Goal: Information Seeking & Learning: Learn about a topic

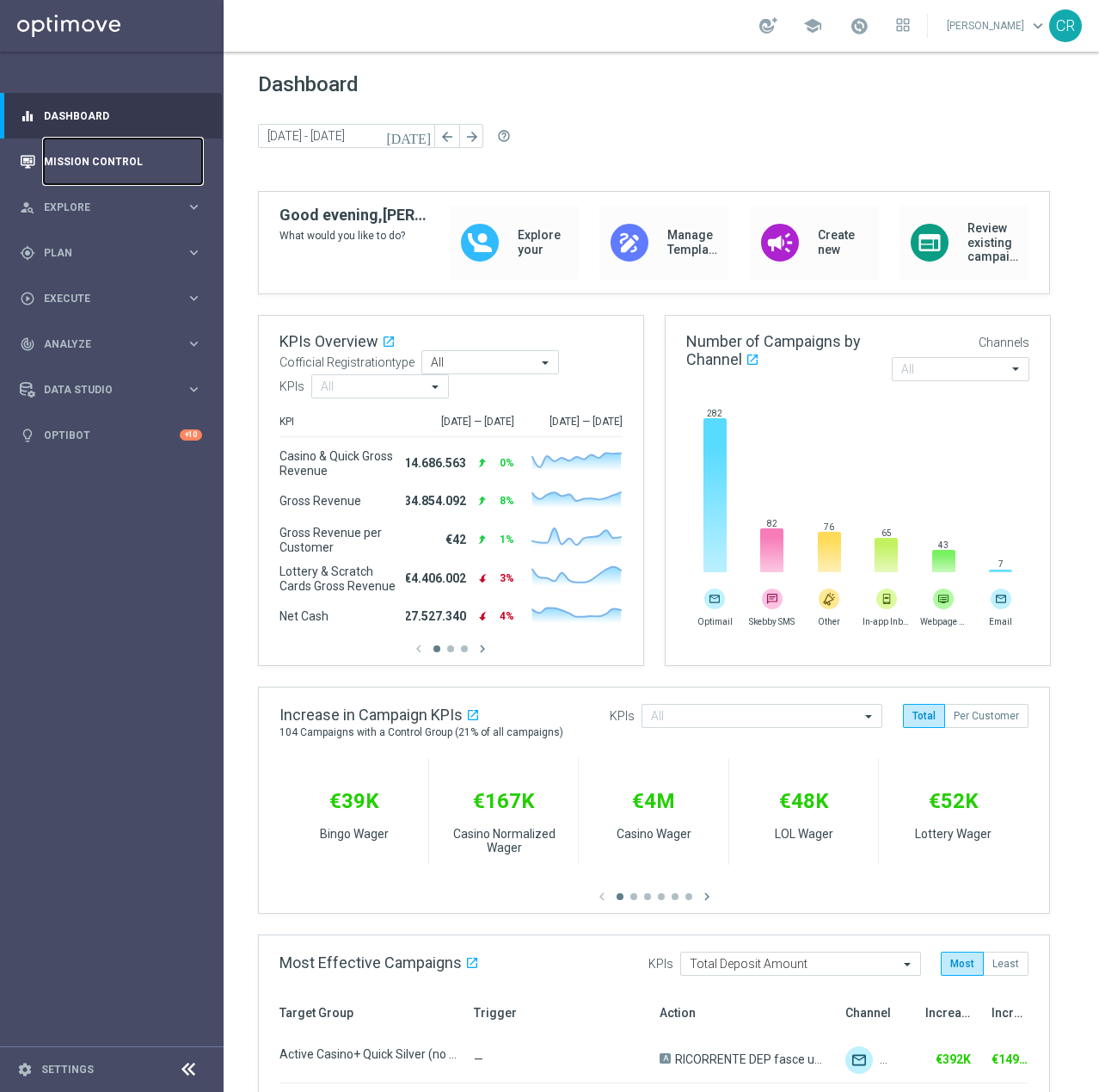
click at [75, 162] on link "Mission Control" at bounding box center [123, 161] width 158 height 46
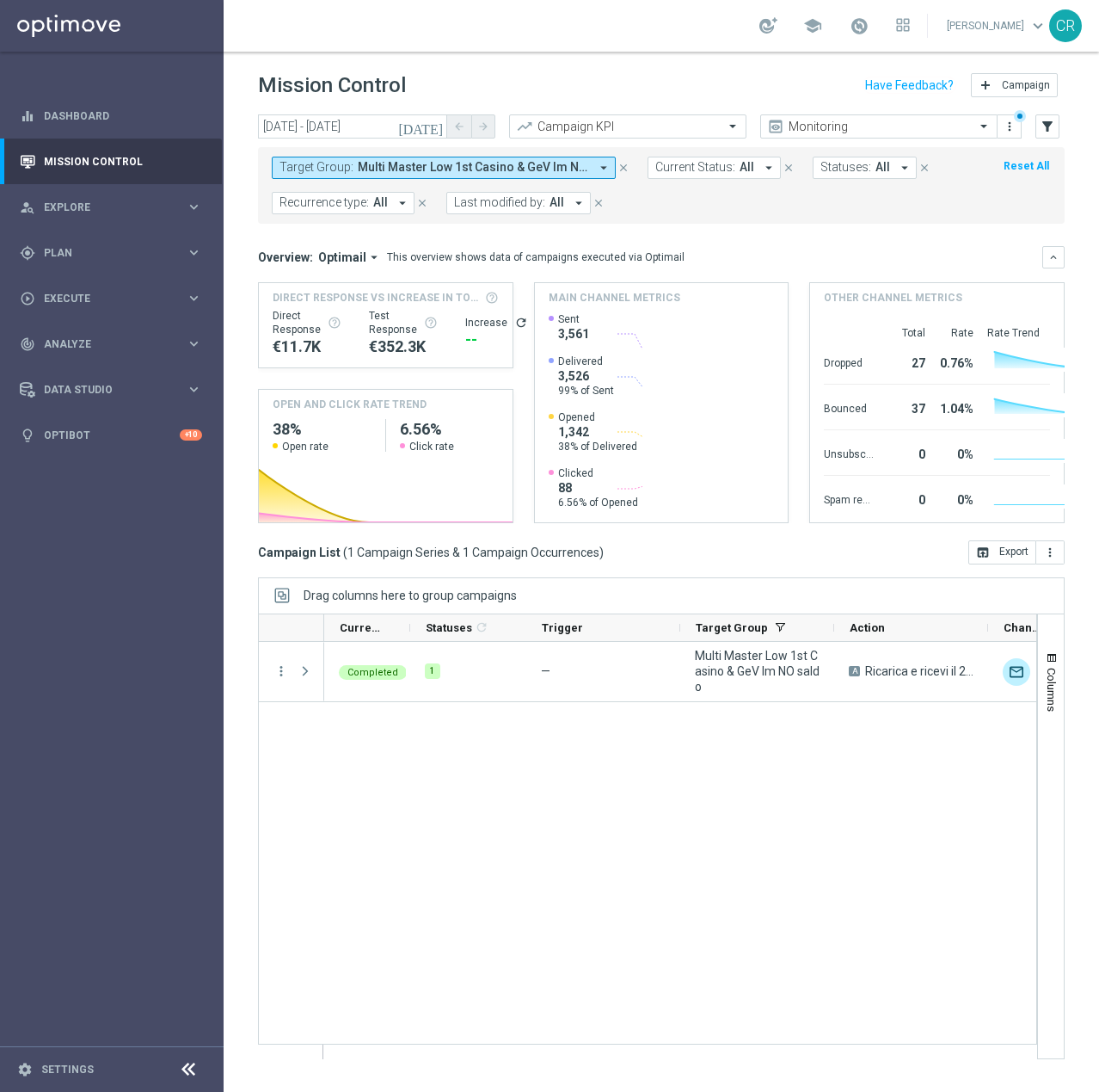
drag, startPoint x: 551, startPoint y: 167, endPoint x: 605, endPoint y: 168, distance: 54.0
click at [551, 167] on span "Multi Master Low 1st Casino & GeV lm NO saldo" at bounding box center [473, 168] width 231 height 15
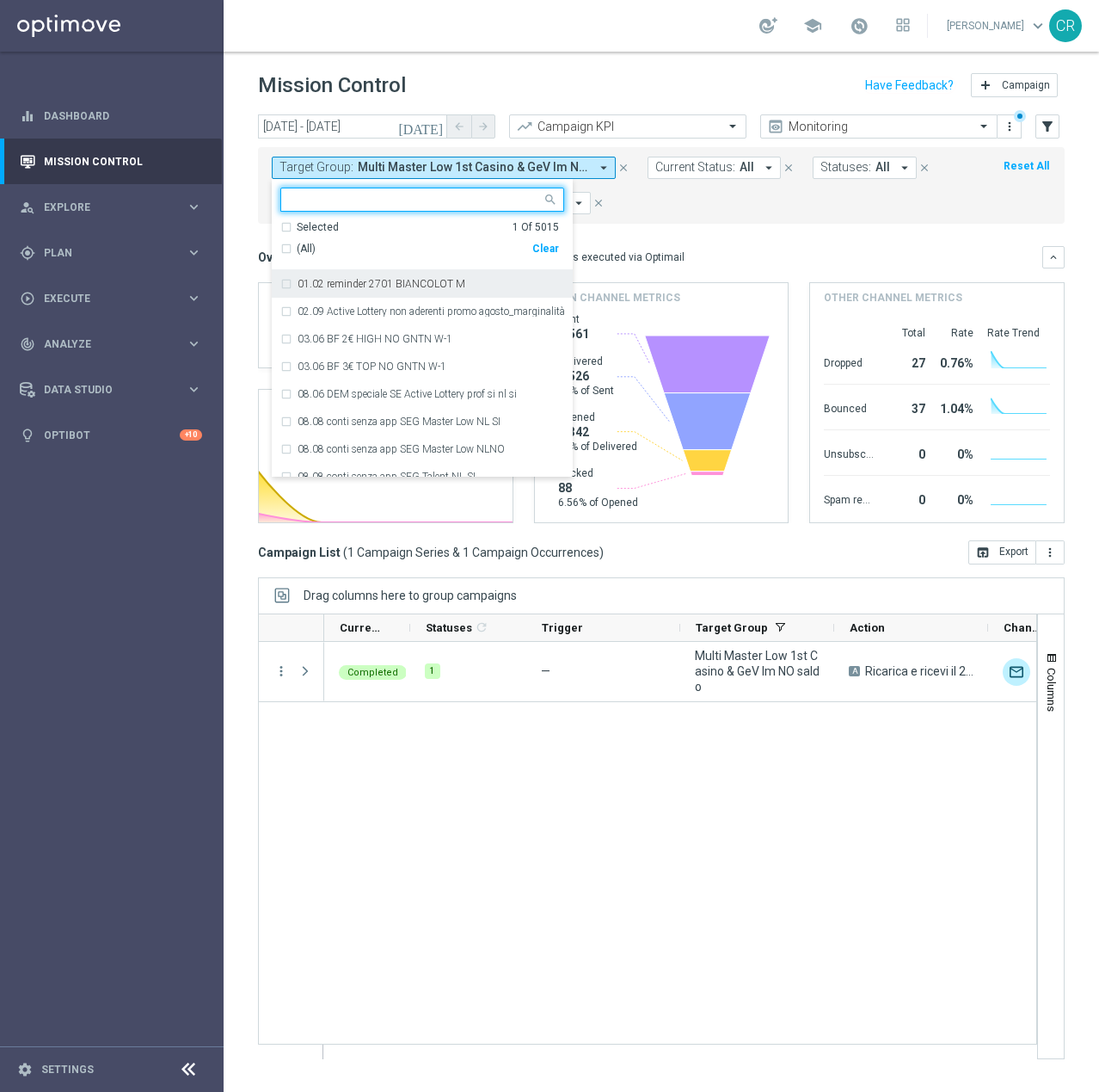
click at [0, 0] on div "Clear" at bounding box center [0, 0] width 0 height 0
click at [382, 196] on input "text" at bounding box center [415, 200] width 252 height 15
paste input "Multi Master Low 1st NO Casino & GeV lm NO saldo"
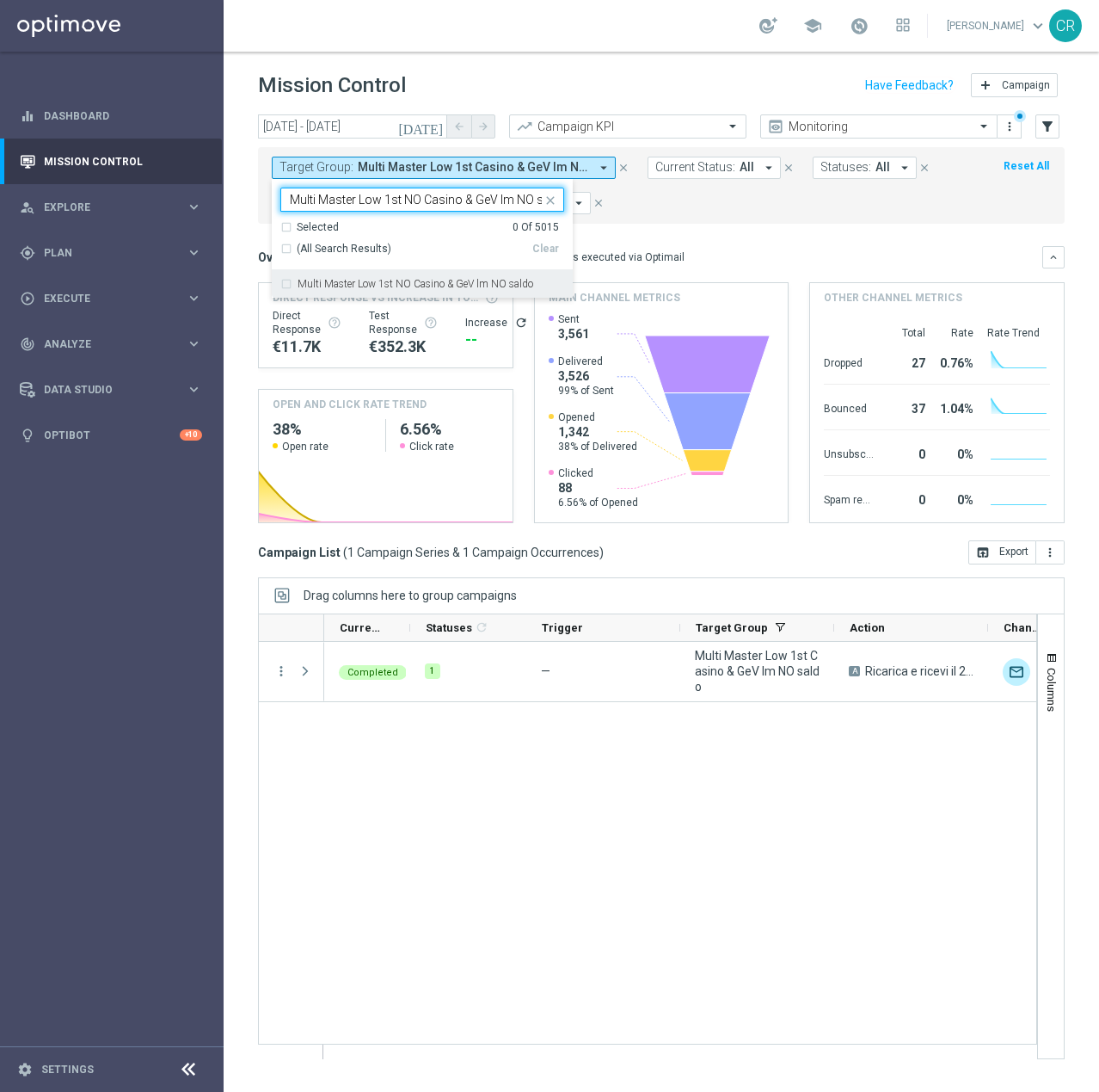
scroll to position [0, 21]
click at [375, 274] on div "Multi Master Low 1st NO Casino & GeV lm NO saldo" at bounding box center [422, 284] width 284 height 27
type input "Multi Master Low 1st NO Casino & GeV lm NO saldo"
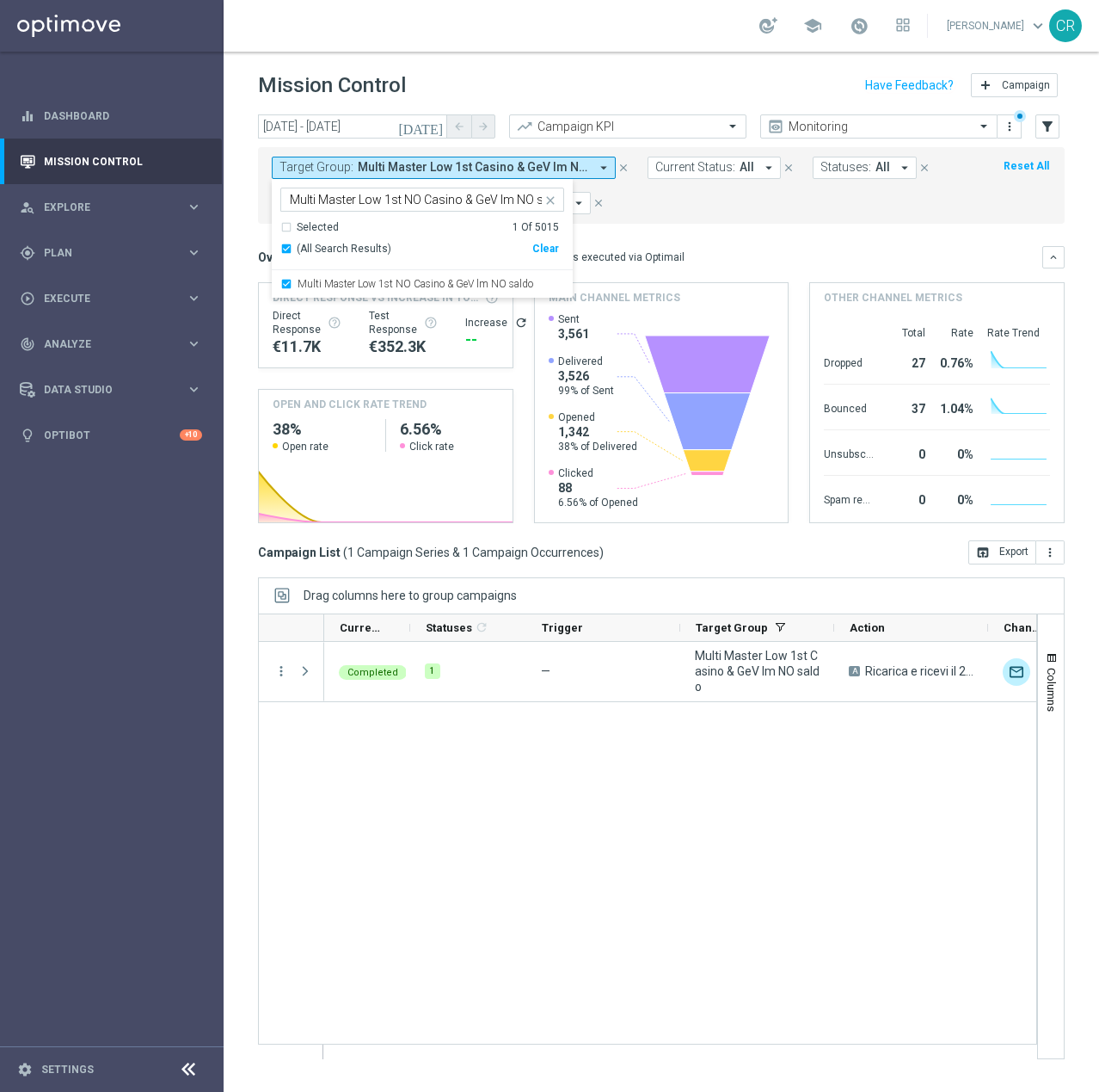
click at [697, 209] on form "Target Group: Multi Master Low 1st Casino & GeV lm NO saldo arrow_drop_down Mul…" at bounding box center [623, 185] width 703 height 57
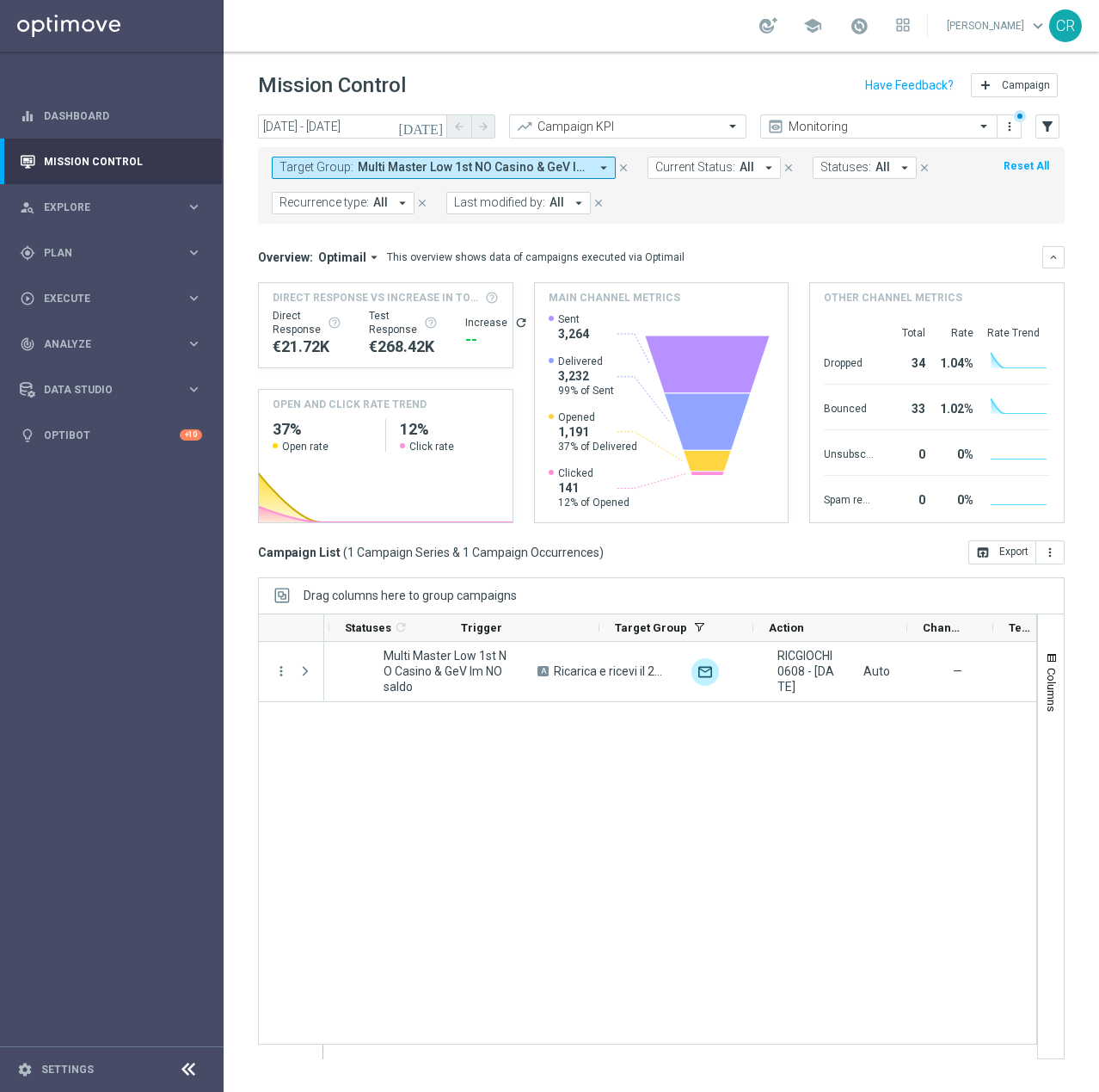
scroll to position [0, 55]
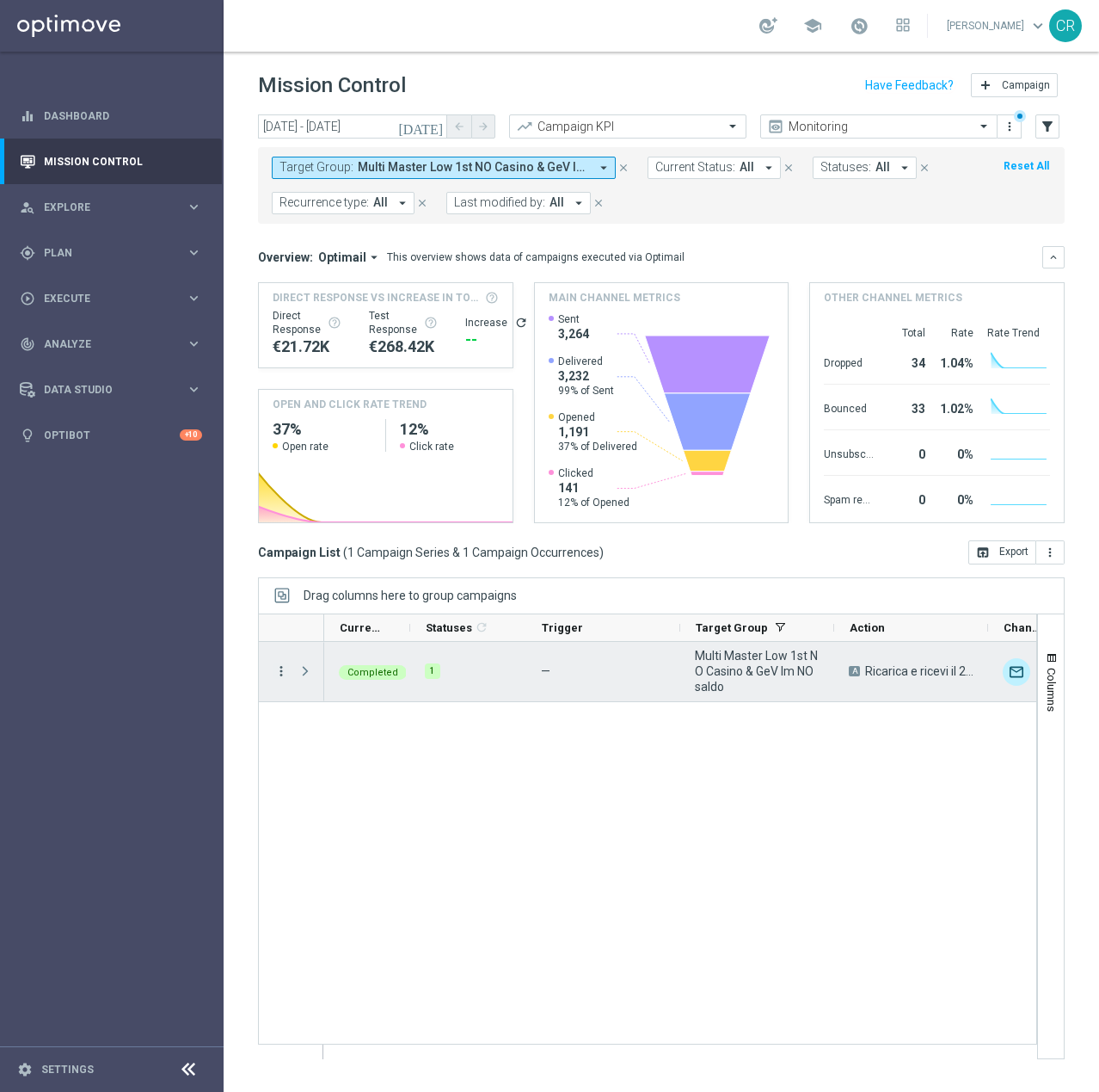
click at [282, 667] on icon "more_vert" at bounding box center [280, 670] width 15 height 15
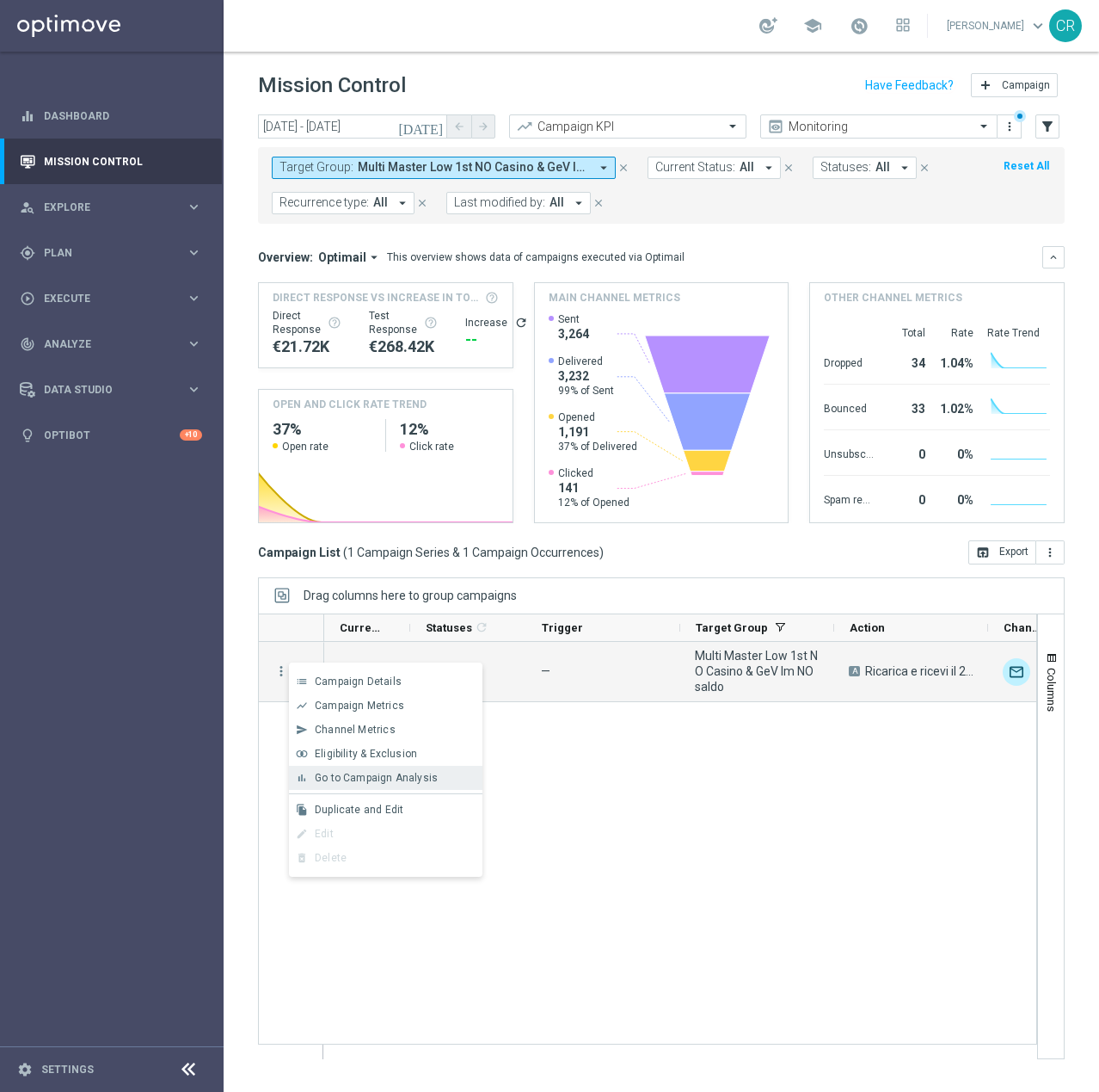
click at [348, 772] on span "Go to Campaign Analysis" at bounding box center [376, 777] width 123 height 12
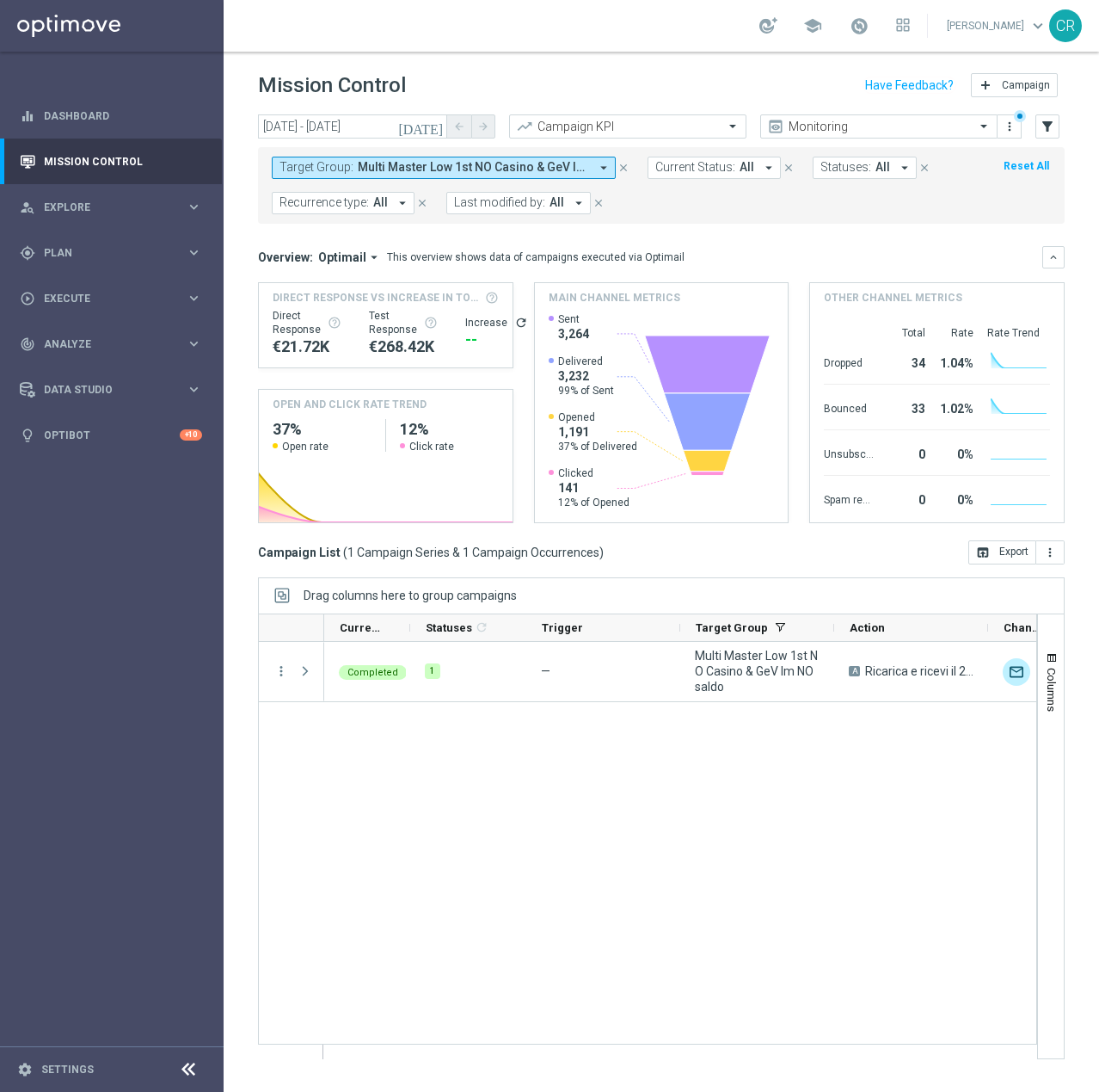
click at [524, 169] on span "Multi Master Low 1st NO Casino & GeV lm NO saldo" at bounding box center [473, 168] width 231 height 15
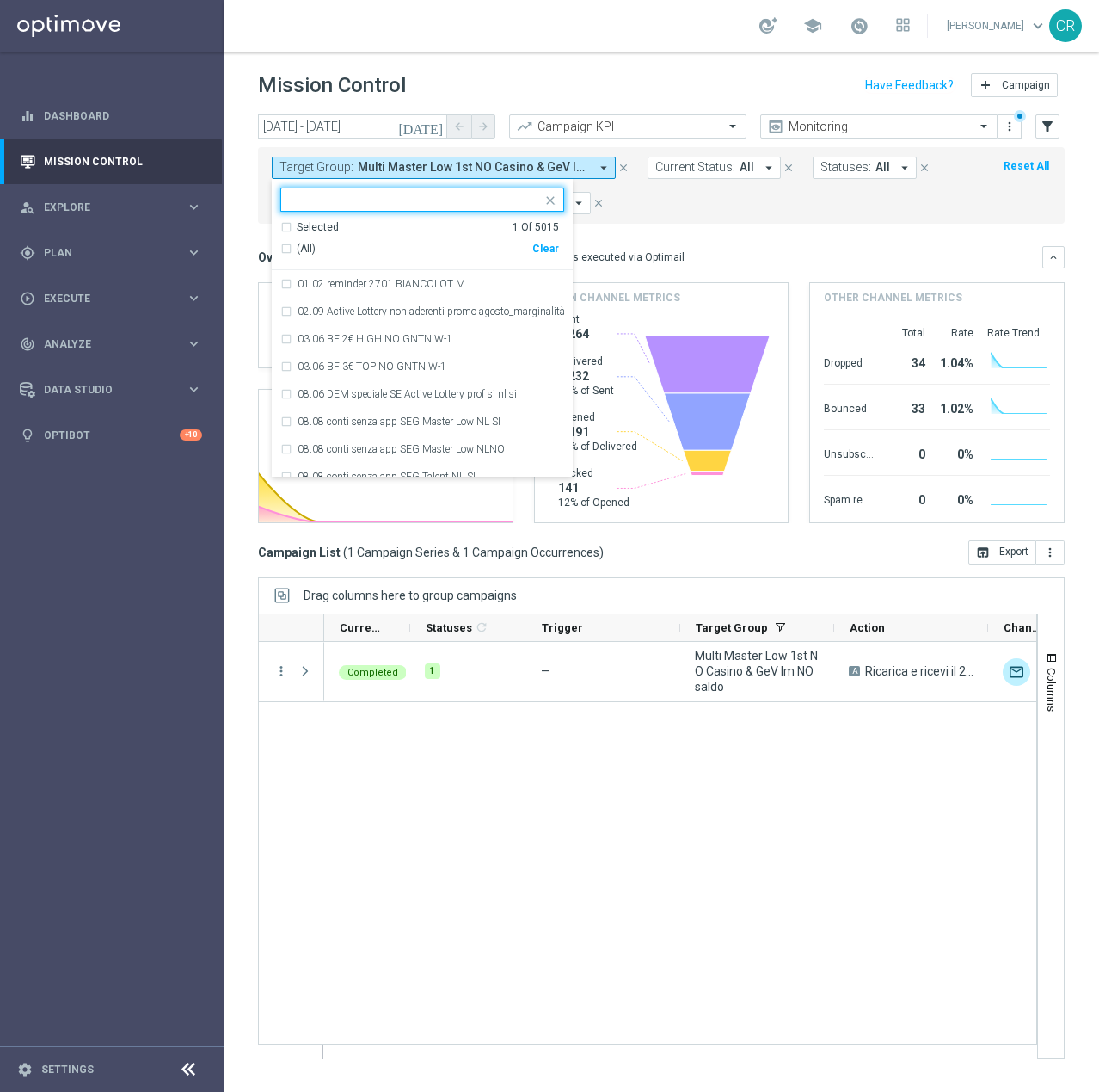
click at [544, 241] on div "(All) Clear" at bounding box center [420, 249] width 279 height 28
click at [0, 0] on div "Clear" at bounding box center [0, 0] width 0 height 0
click at [432, 202] on input "text" at bounding box center [415, 200] width 252 height 15
paste input "Multi Talent ggr nb lm > 0 1st Casino & GeV lm NO saldo"
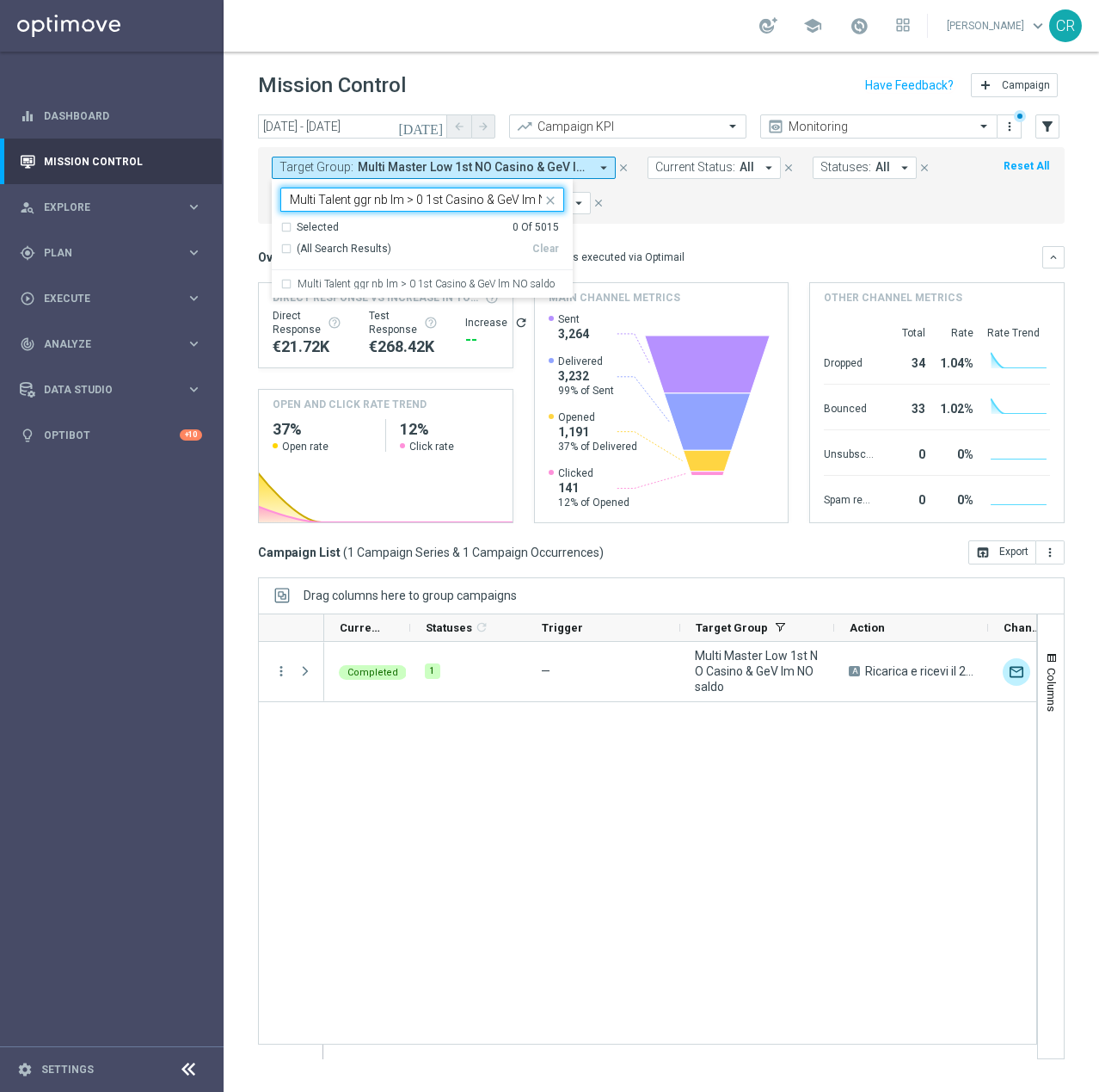
scroll to position [0, 42]
click at [421, 274] on div "Multi Talent ggr nb lm > 0 1st Casino & GeV lm NO saldo" at bounding box center [422, 284] width 284 height 27
type input "Multi Talent ggr nb lm > 0 1st Casino & GeV lm NO saldo"
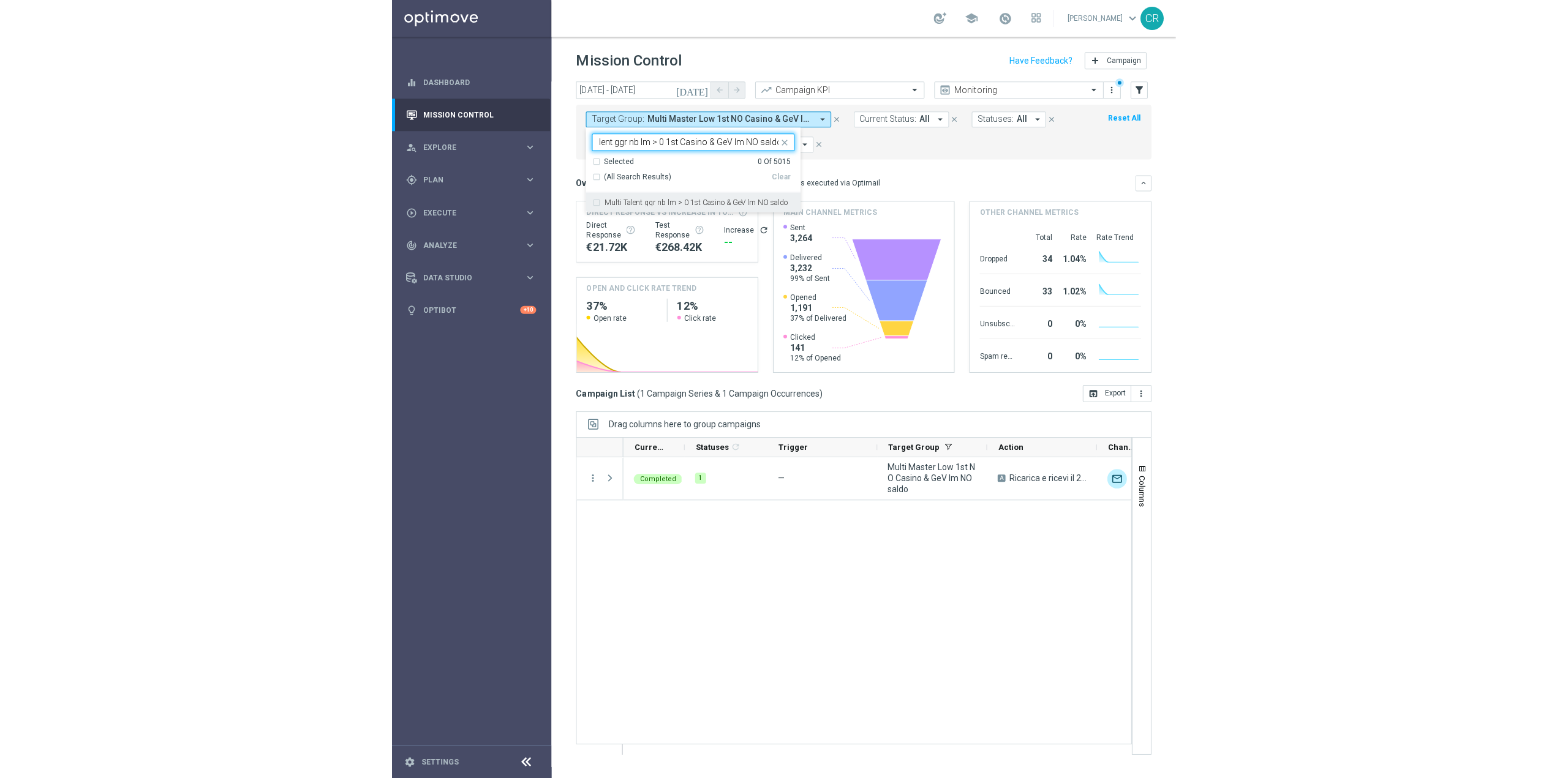
scroll to position [0, 0]
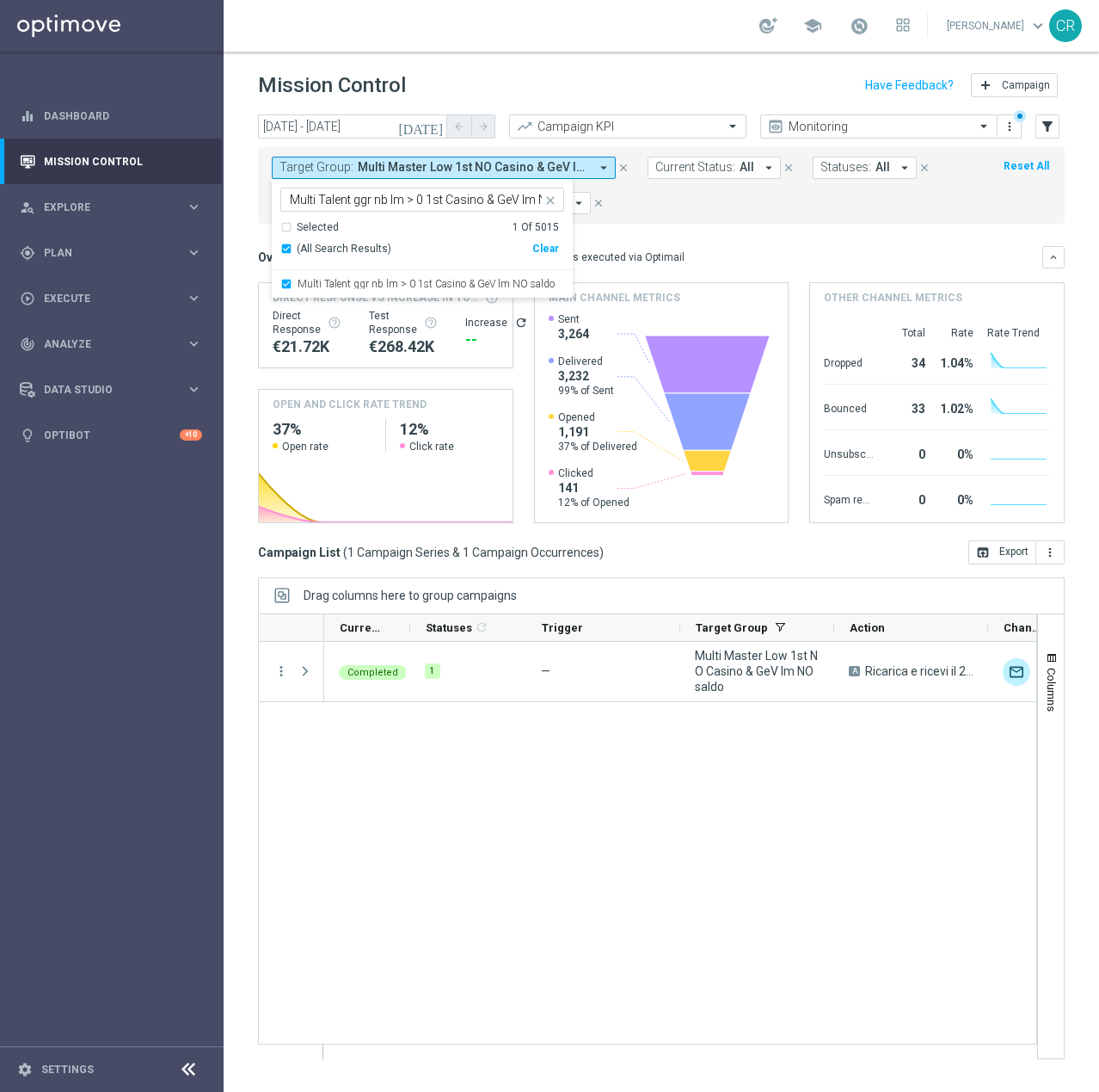
click at [729, 220] on div "Target Group: Multi Master Low 1st NO Casino & GeV lm NO saldo arrow_drop_down …" at bounding box center [661, 186] width 807 height 77
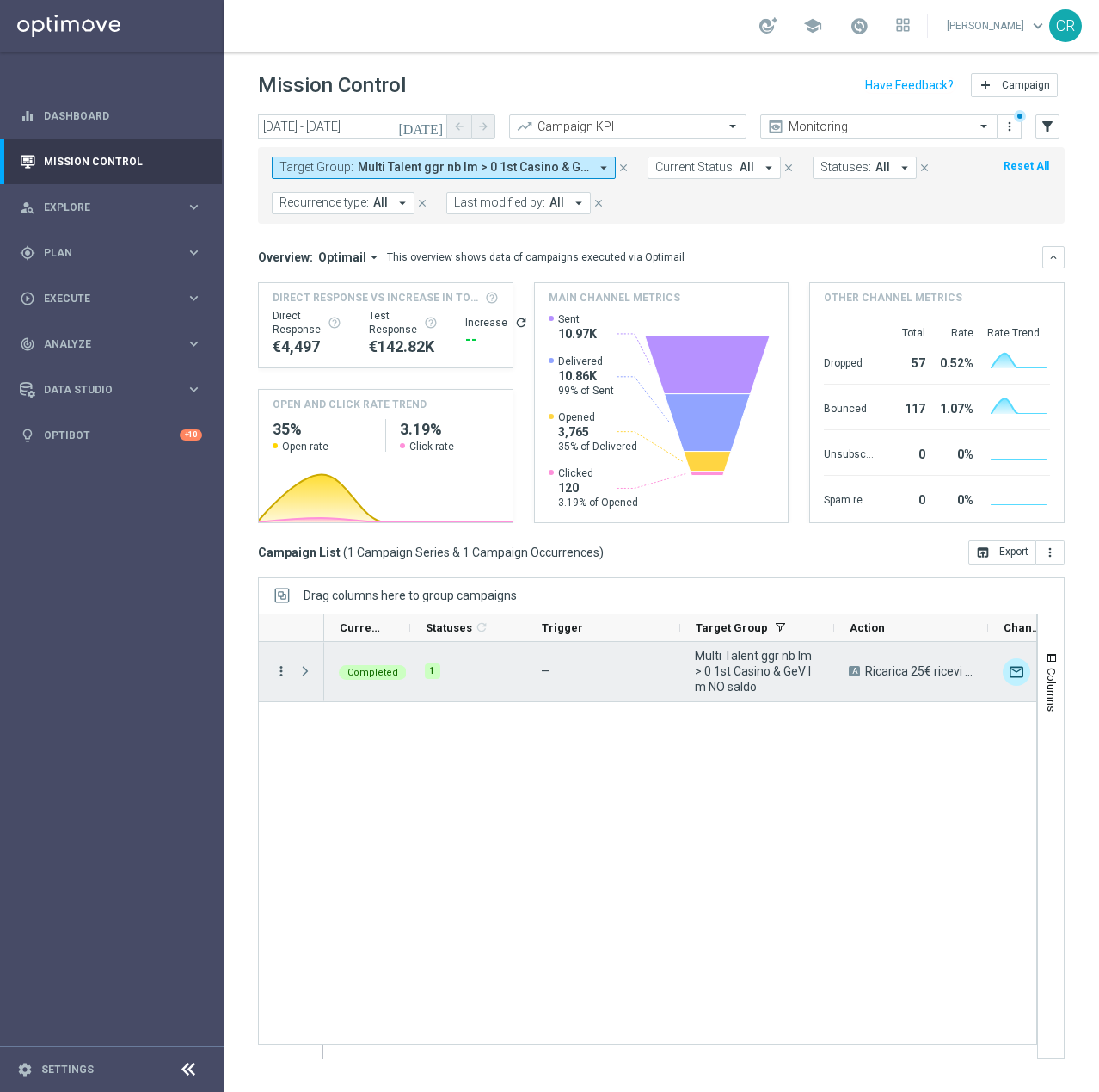
click at [274, 668] on icon "more_vert" at bounding box center [280, 670] width 15 height 15
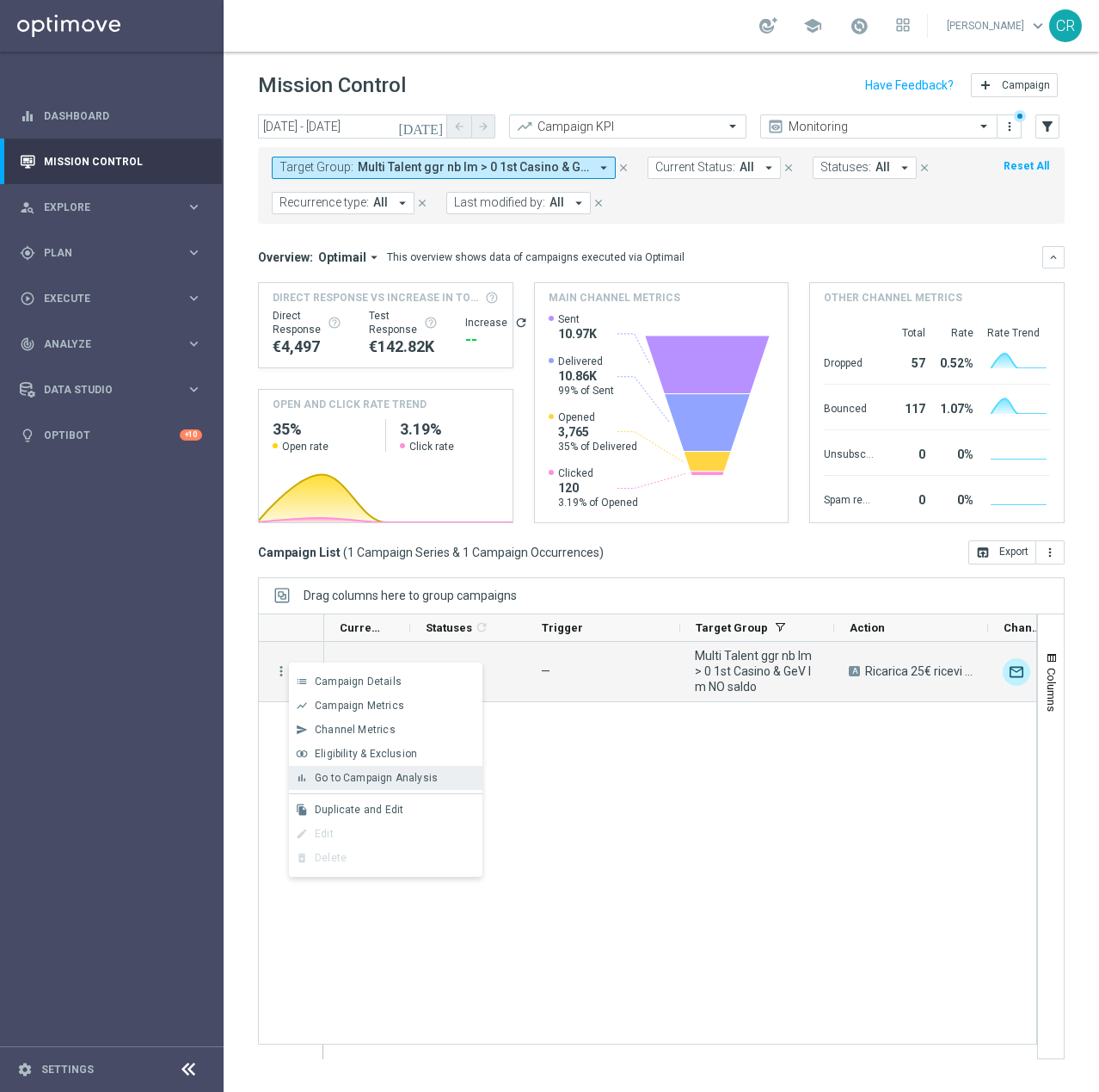
click at [332, 771] on span "Go to Campaign Analysis" at bounding box center [376, 777] width 123 height 12
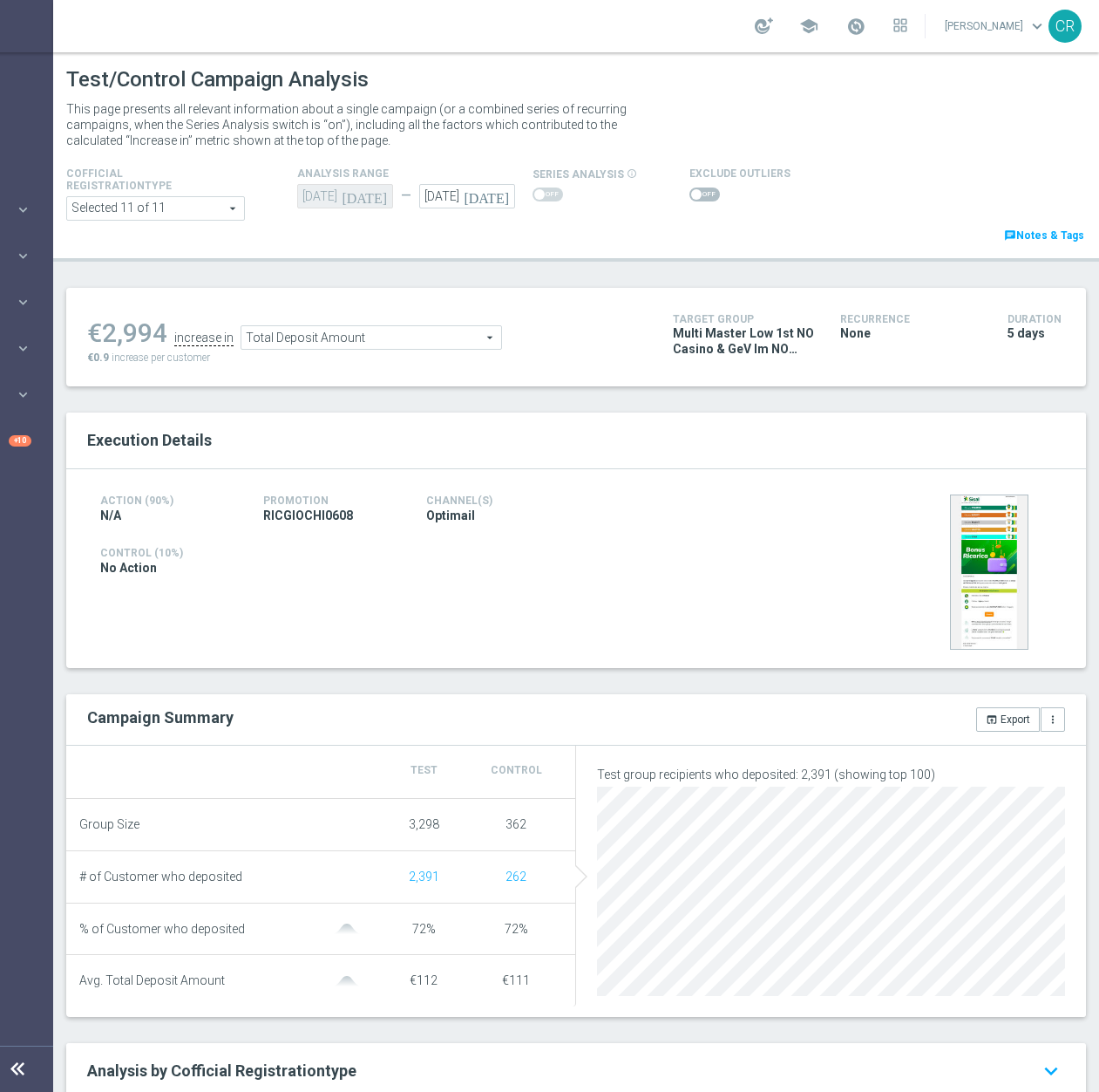
click at [711, 190] on span at bounding box center [704, 194] width 30 height 14
click at [711, 190] on input "checkbox" at bounding box center [704, 194] width 30 height 14
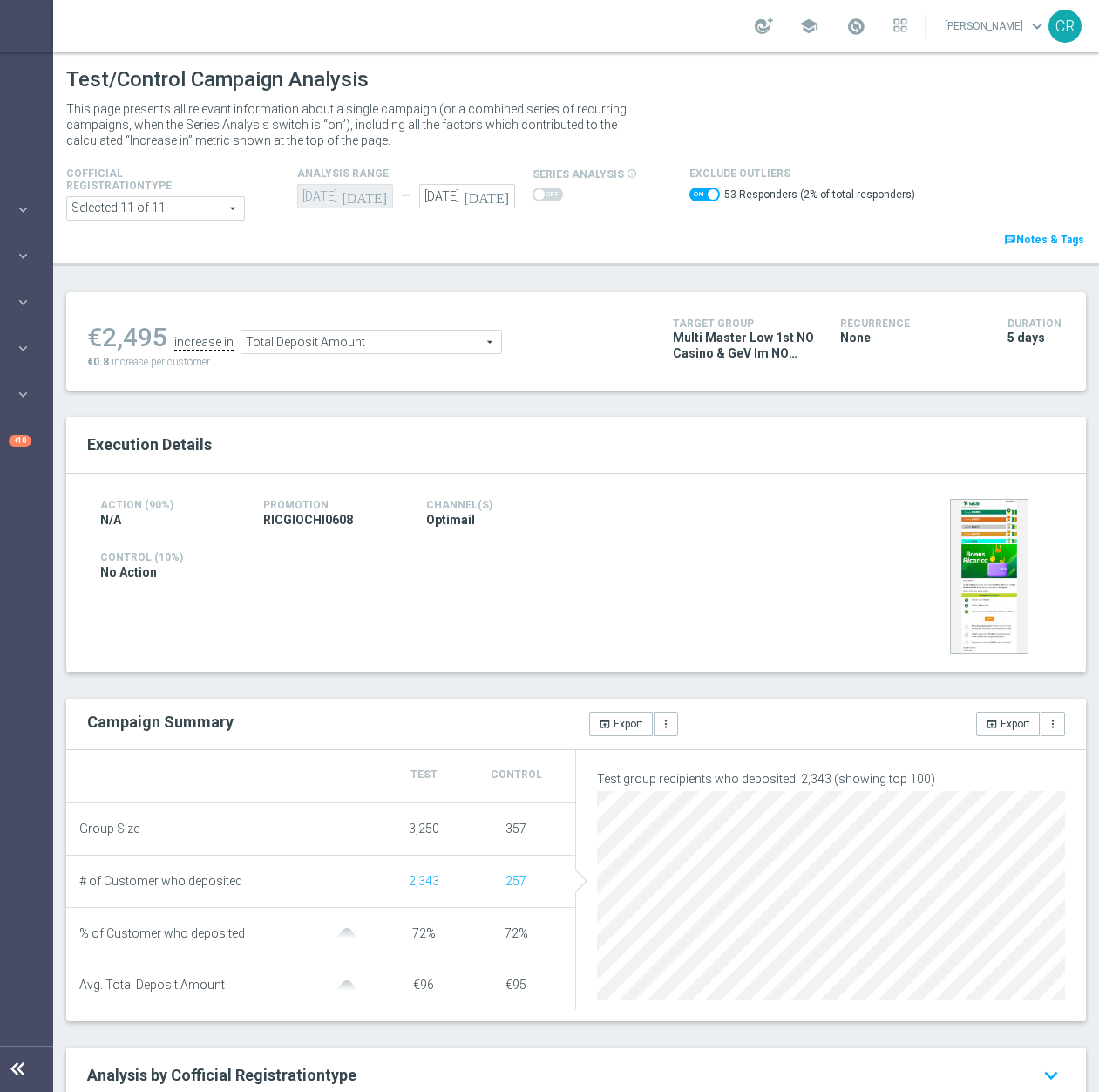
click at [390, 348] on span "Total Deposit Amount" at bounding box center [371, 342] width 259 height 23
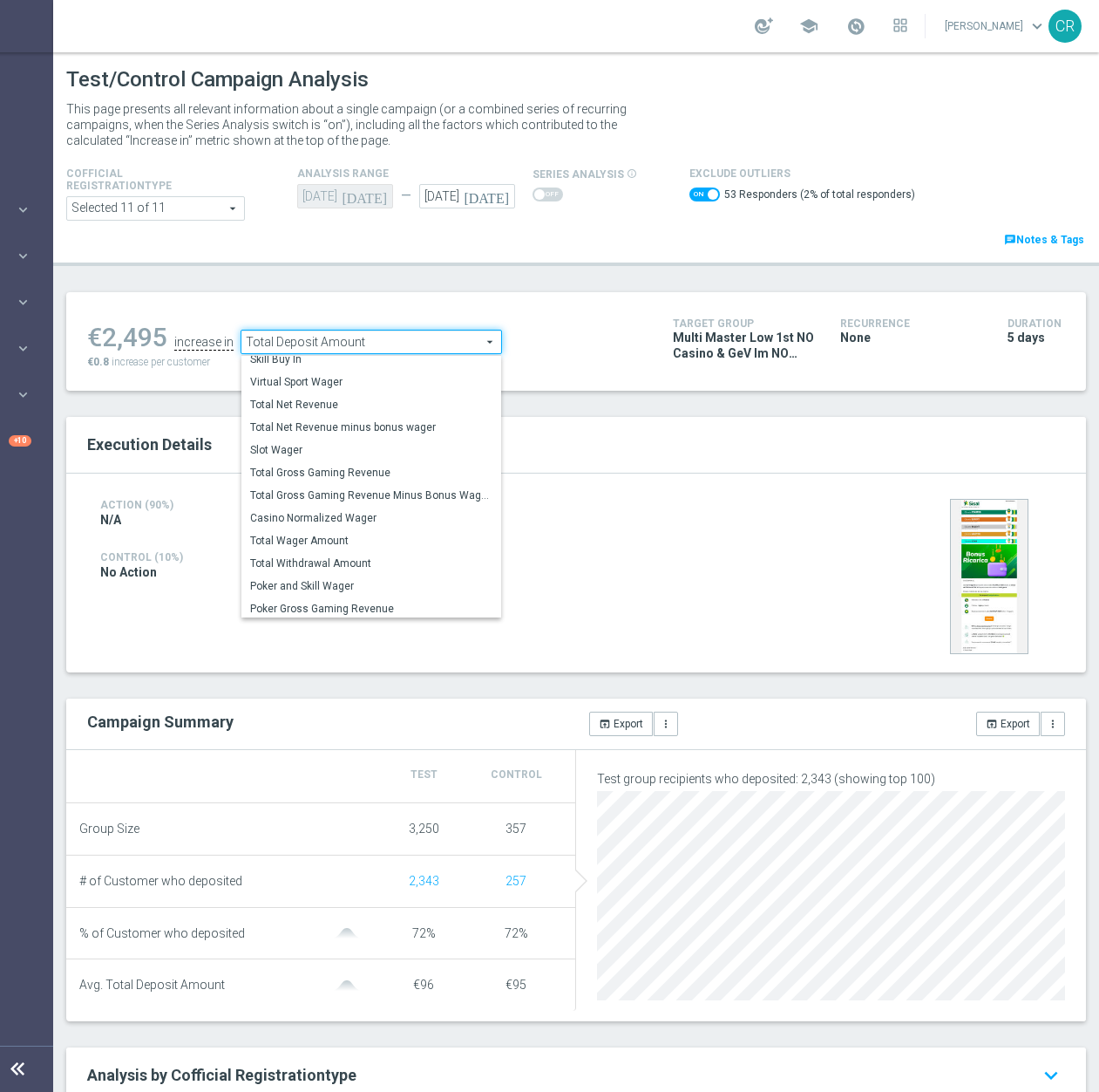
scroll to position [250, 0]
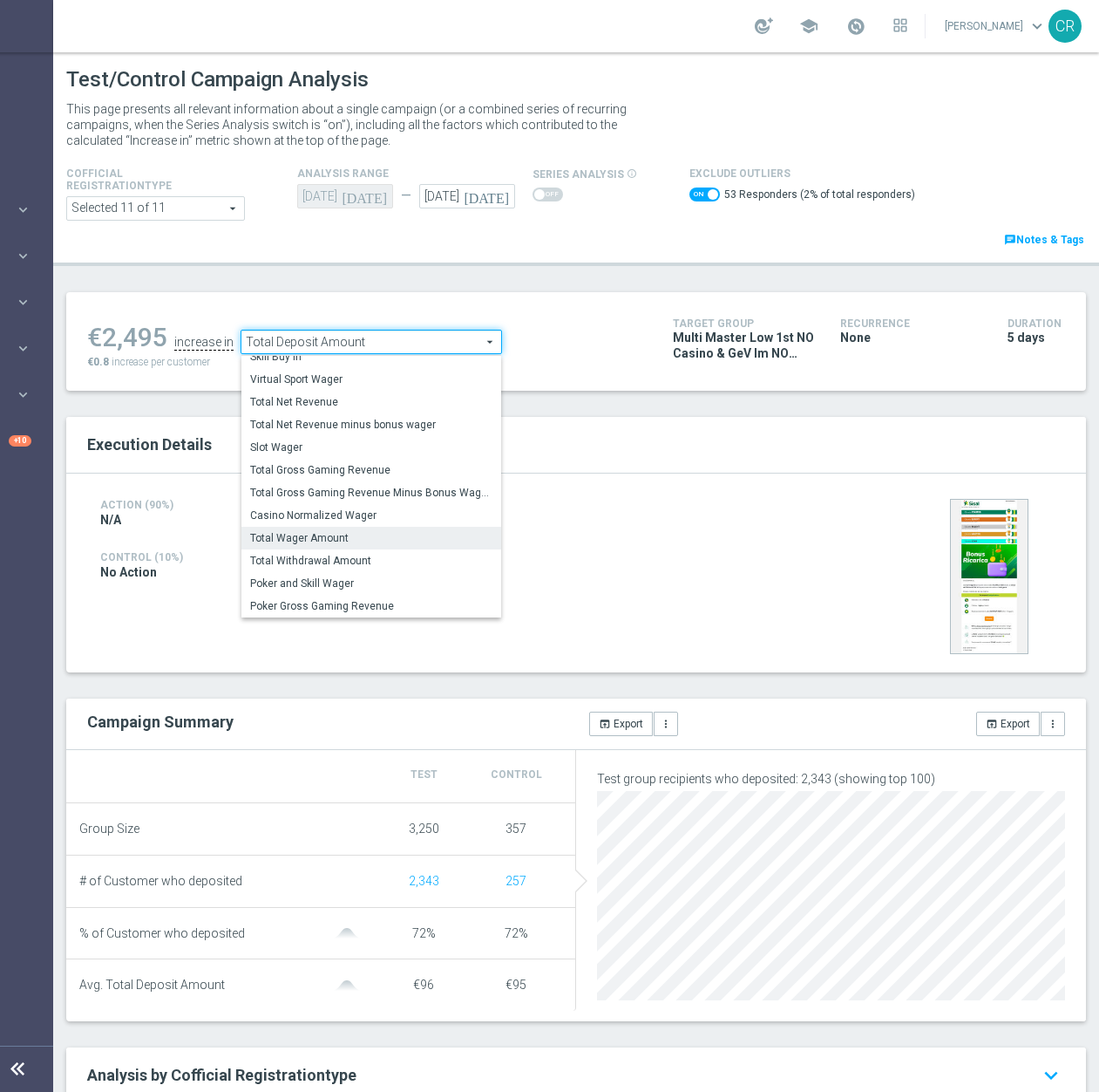
click at [362, 542] on span "Total Wager Amount" at bounding box center [371, 537] width 243 height 14
checkbox input "false"
type input "Total Wager Amount"
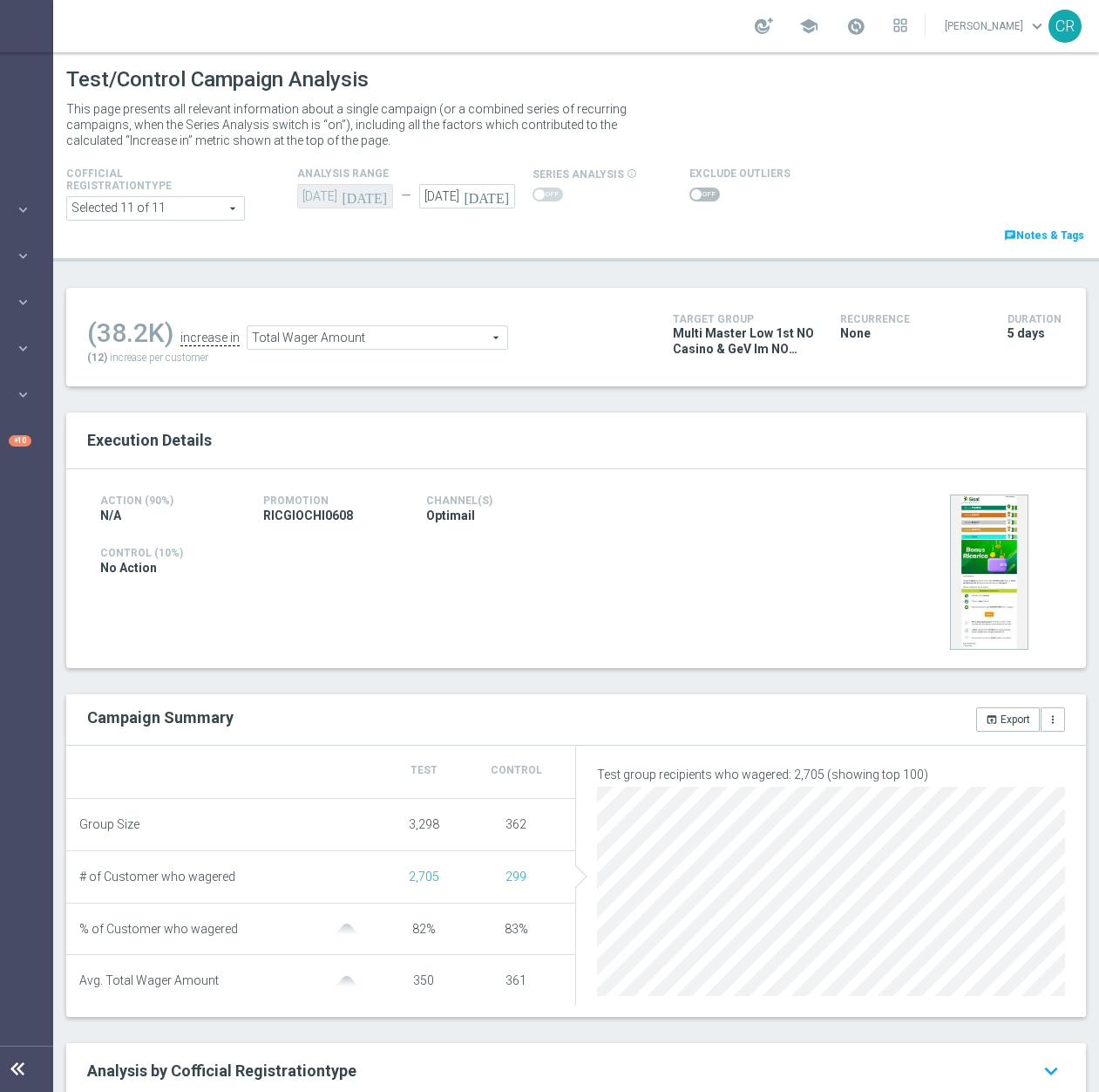
click at [697, 192] on span at bounding box center [704, 194] width 30 height 14
click at [697, 192] on input "checkbox" at bounding box center [704, 194] width 30 height 14
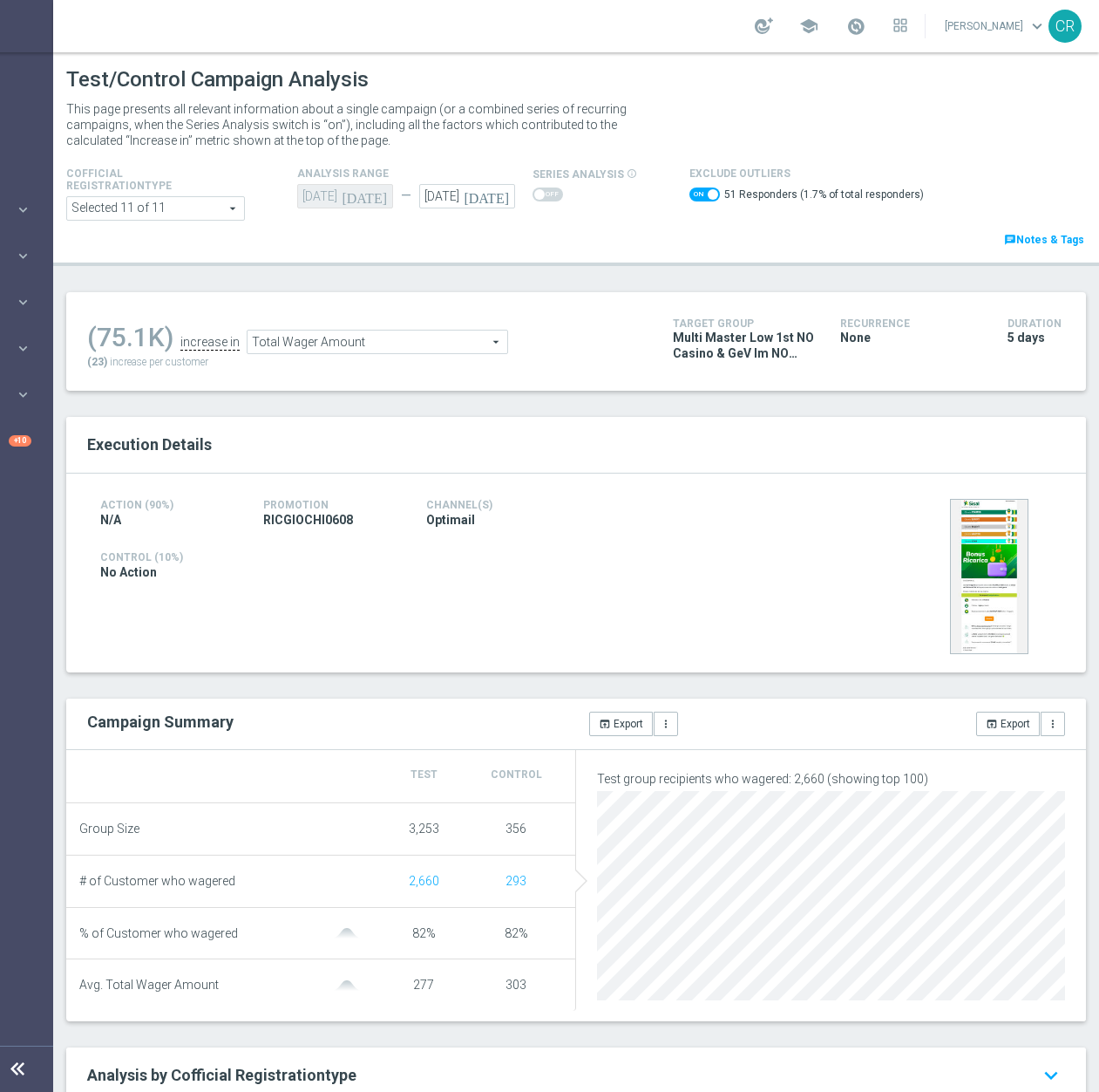
click at [417, 345] on span "Total Wager Amount" at bounding box center [376, 342] width 259 height 23
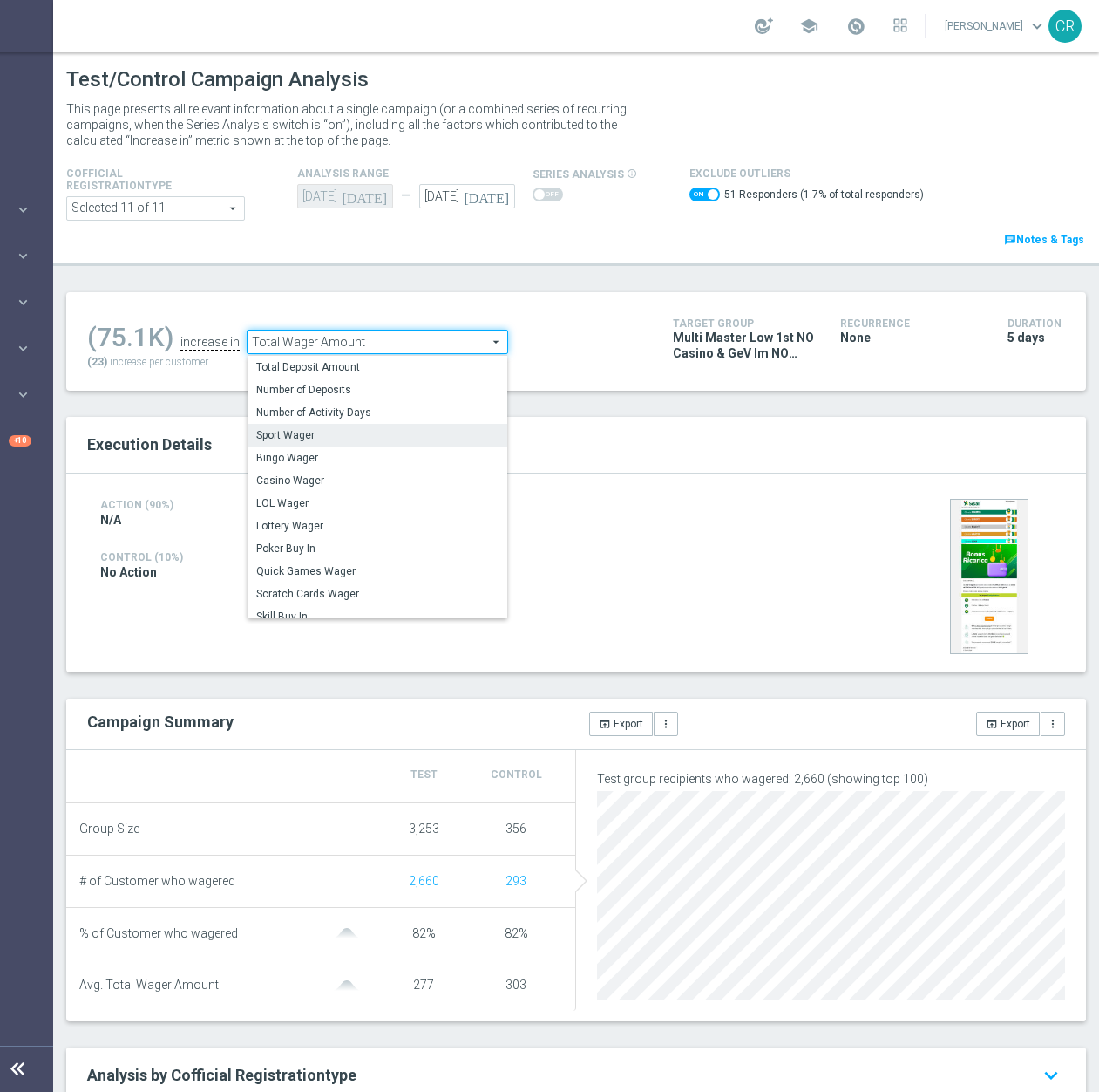
click at [364, 439] on span "Sport Wager" at bounding box center [377, 435] width 243 height 14
checkbox input "false"
type input "Sport Wager"
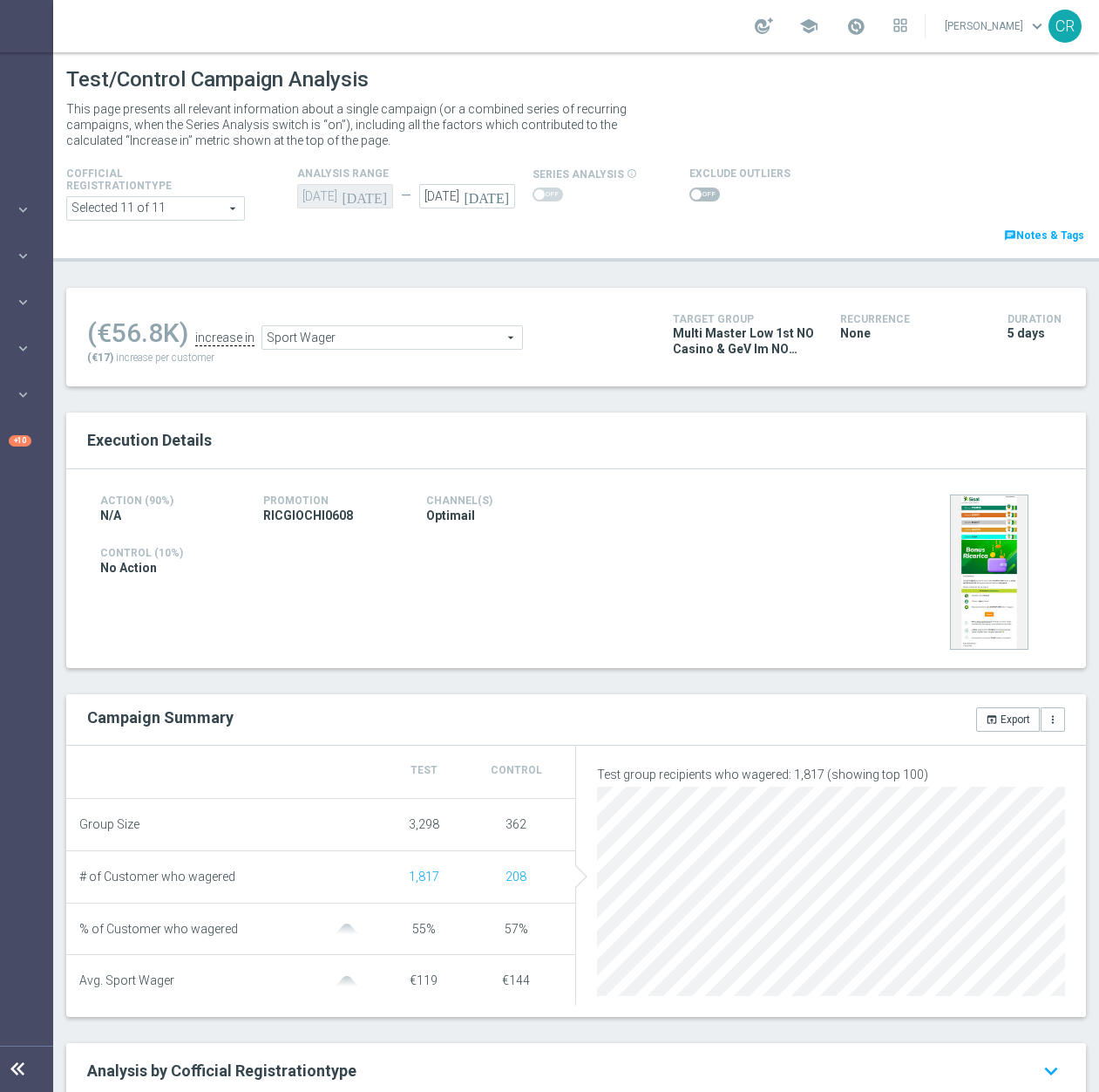
click at [691, 193] on span at bounding box center [696, 194] width 10 height 10
click at [691, 193] on input "checkbox" at bounding box center [704, 194] width 30 height 14
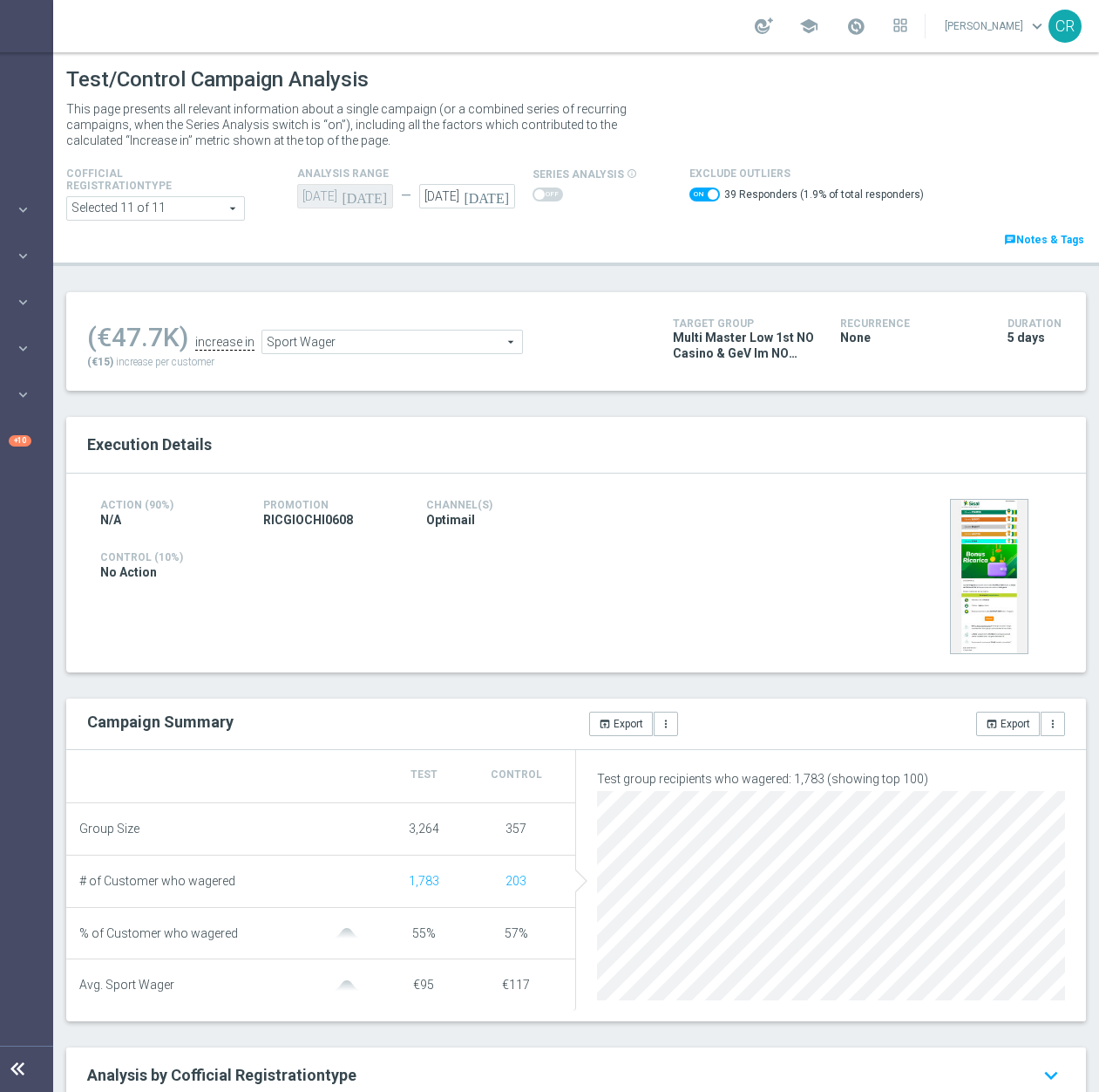
click at [404, 354] on span "Sport Wager" at bounding box center [391, 342] width 259 height 23
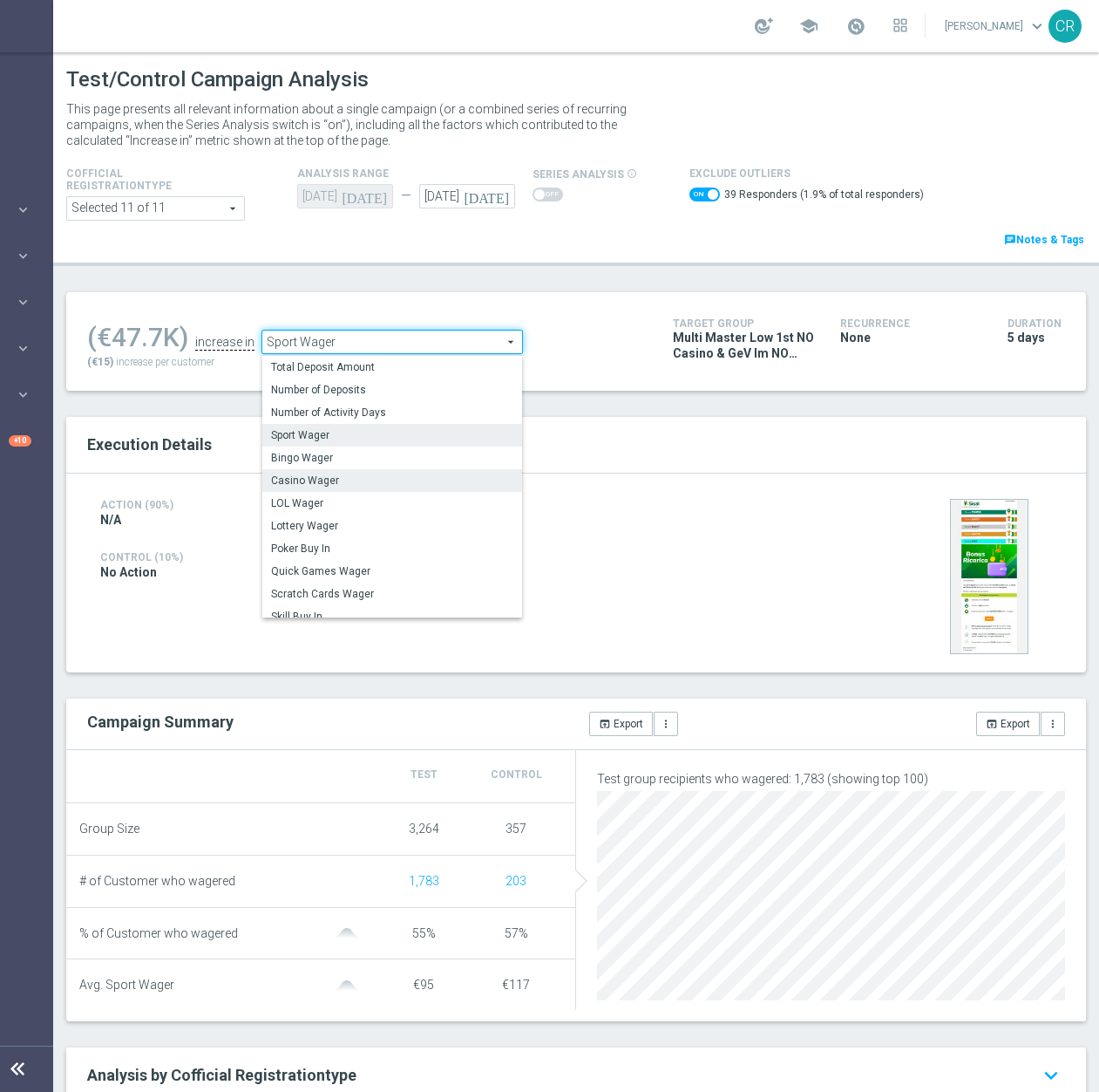
click at [342, 480] on span "Casino Wager" at bounding box center [392, 480] width 243 height 14
checkbox input "false"
type input "Casino Wager"
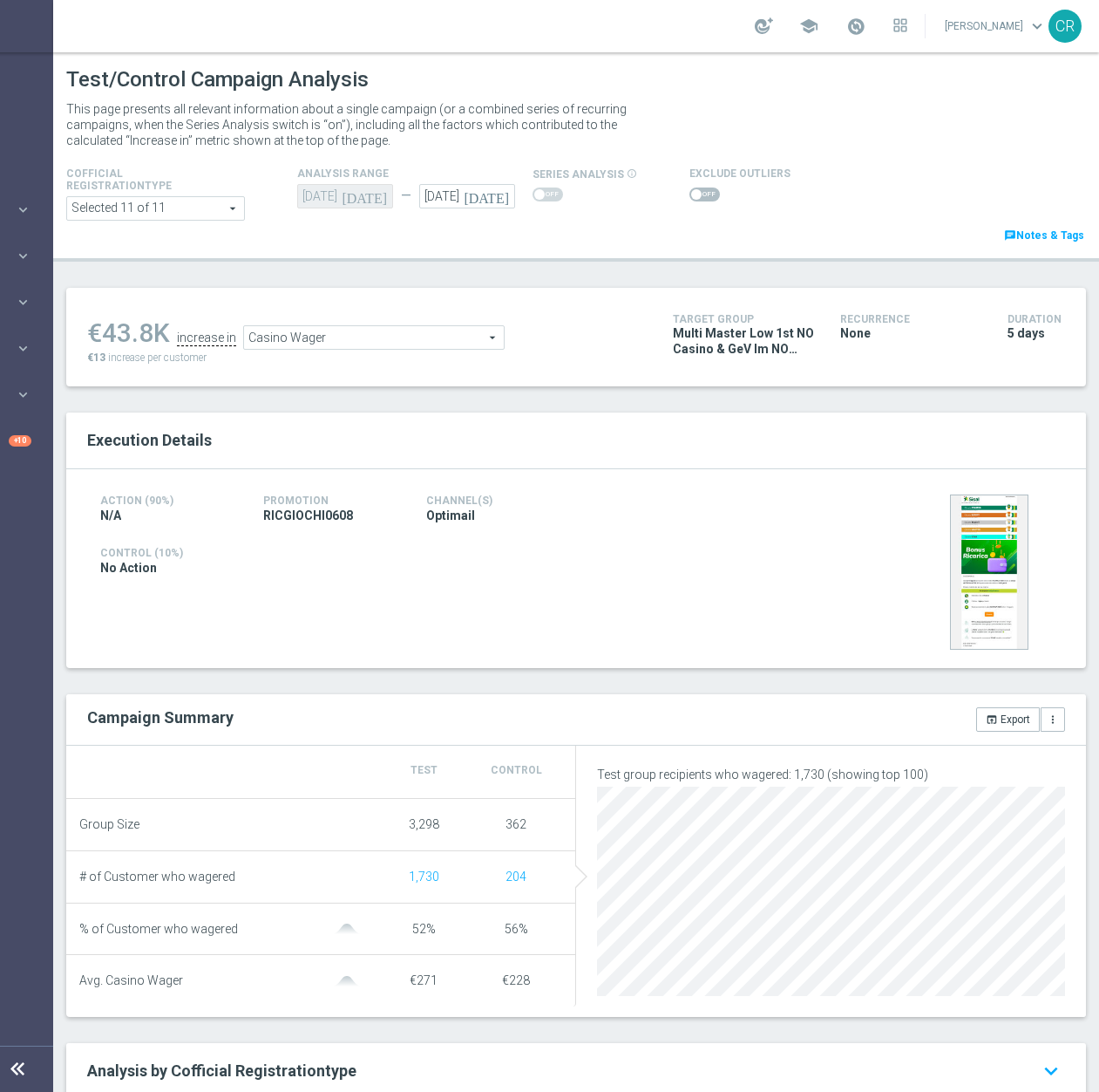
click at [700, 199] on span at bounding box center [704, 194] width 30 height 14
click at [700, 199] on input "checkbox" at bounding box center [704, 194] width 30 height 14
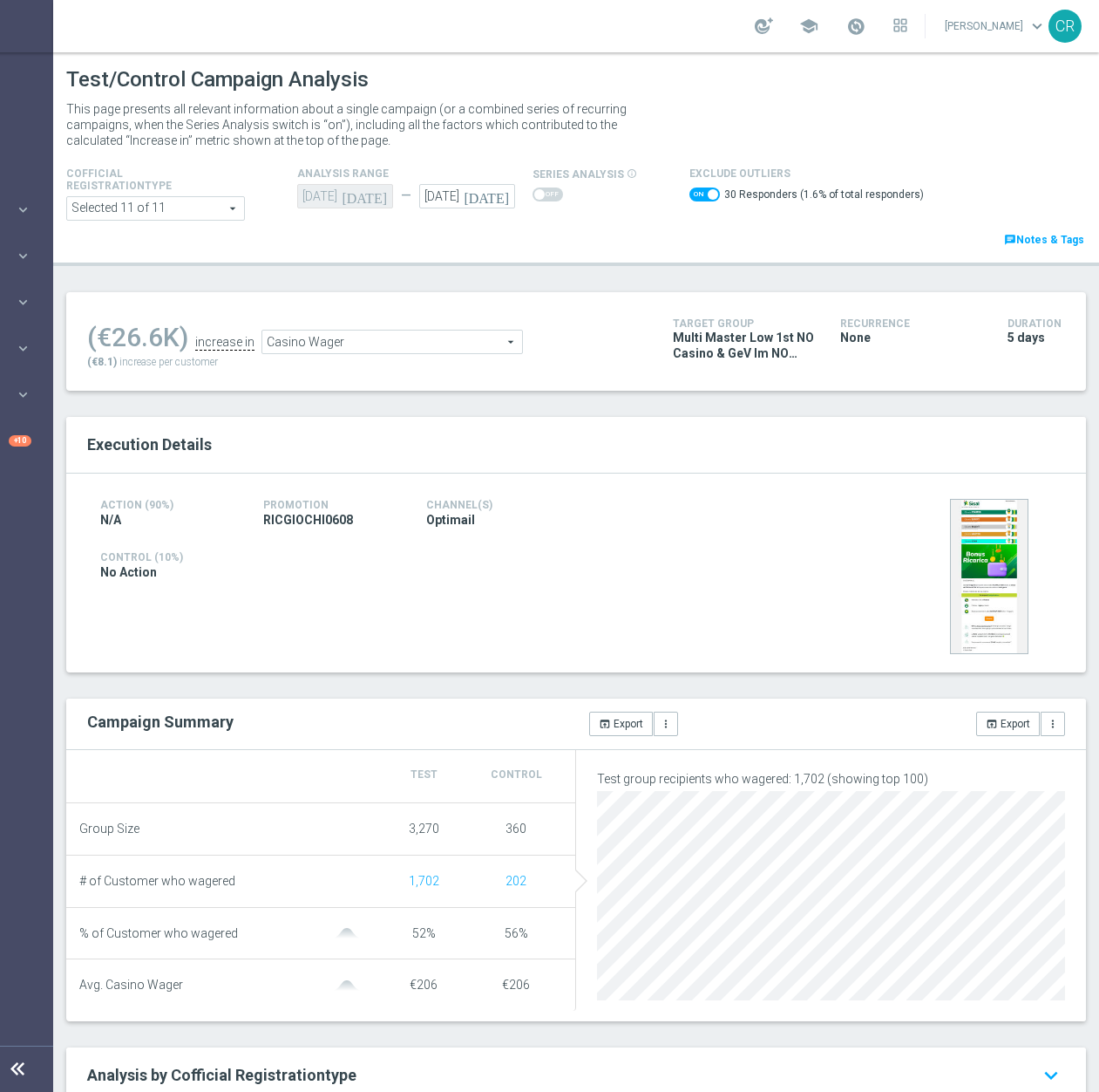
click at [418, 338] on span "Casino Wager" at bounding box center [391, 342] width 259 height 23
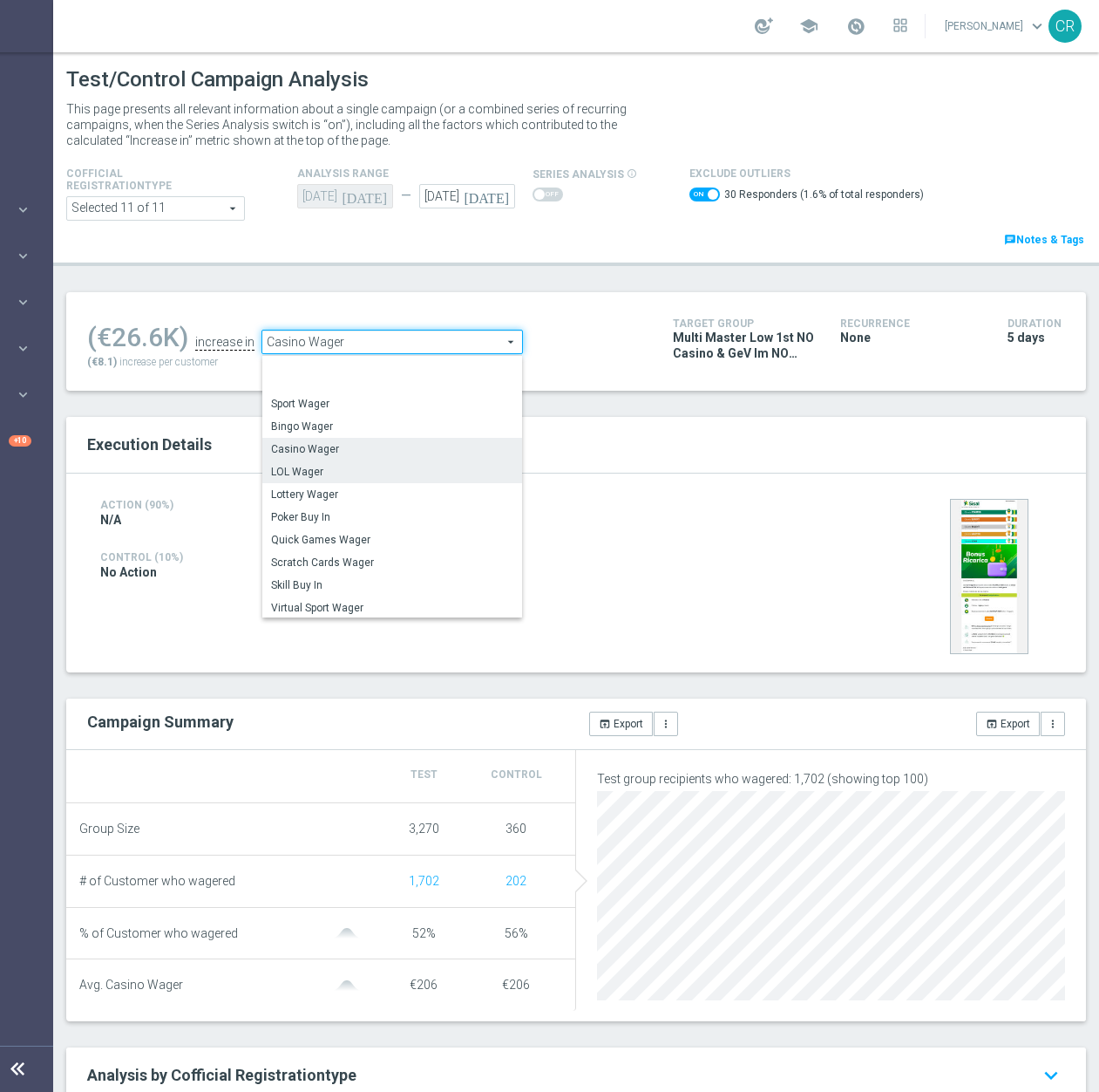
scroll to position [85, 0]
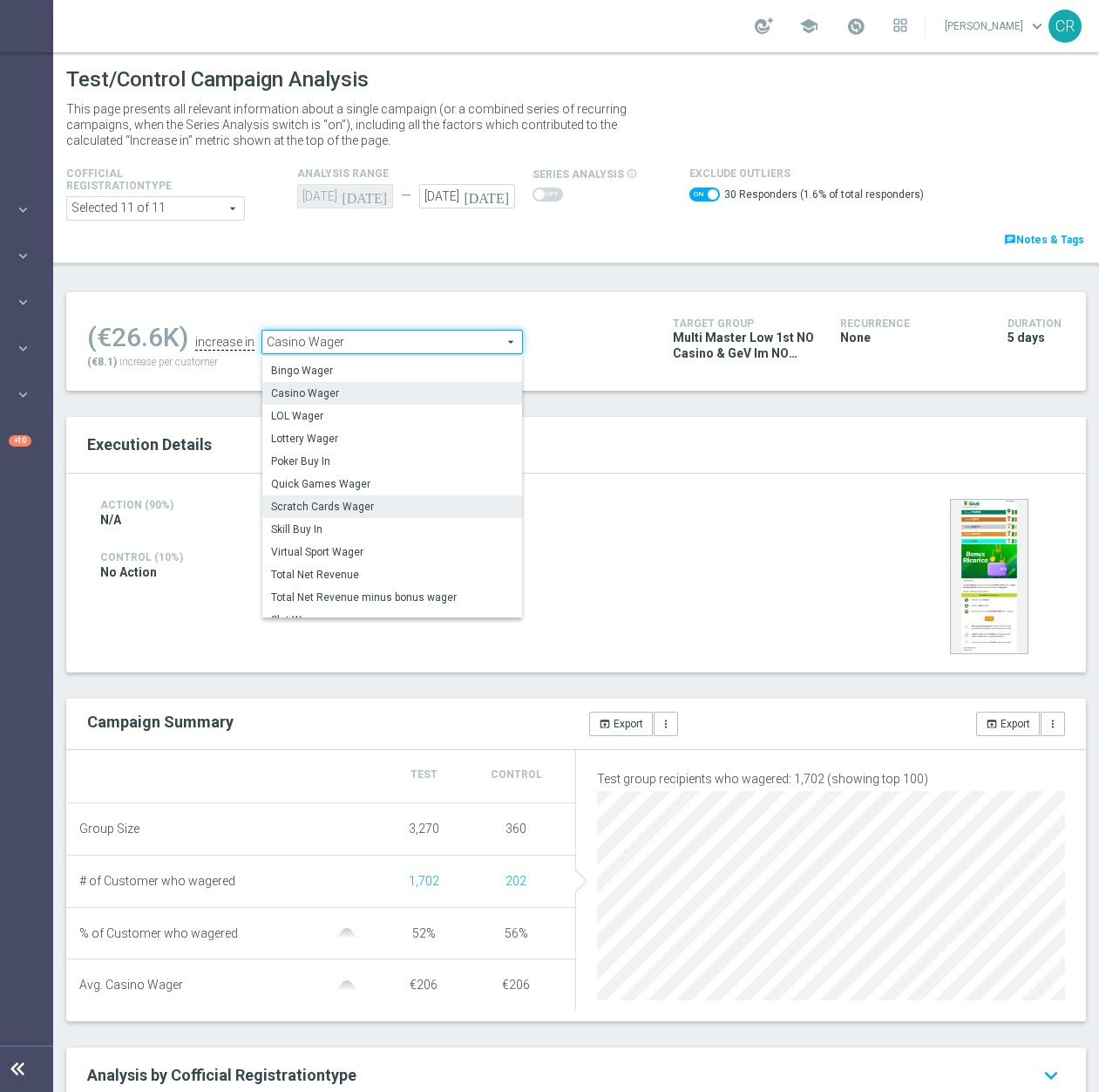
click at [423, 510] on span "Scratch Cards Wager" at bounding box center [392, 506] width 243 height 14
checkbox input "false"
type input "Scratch Cards Wager"
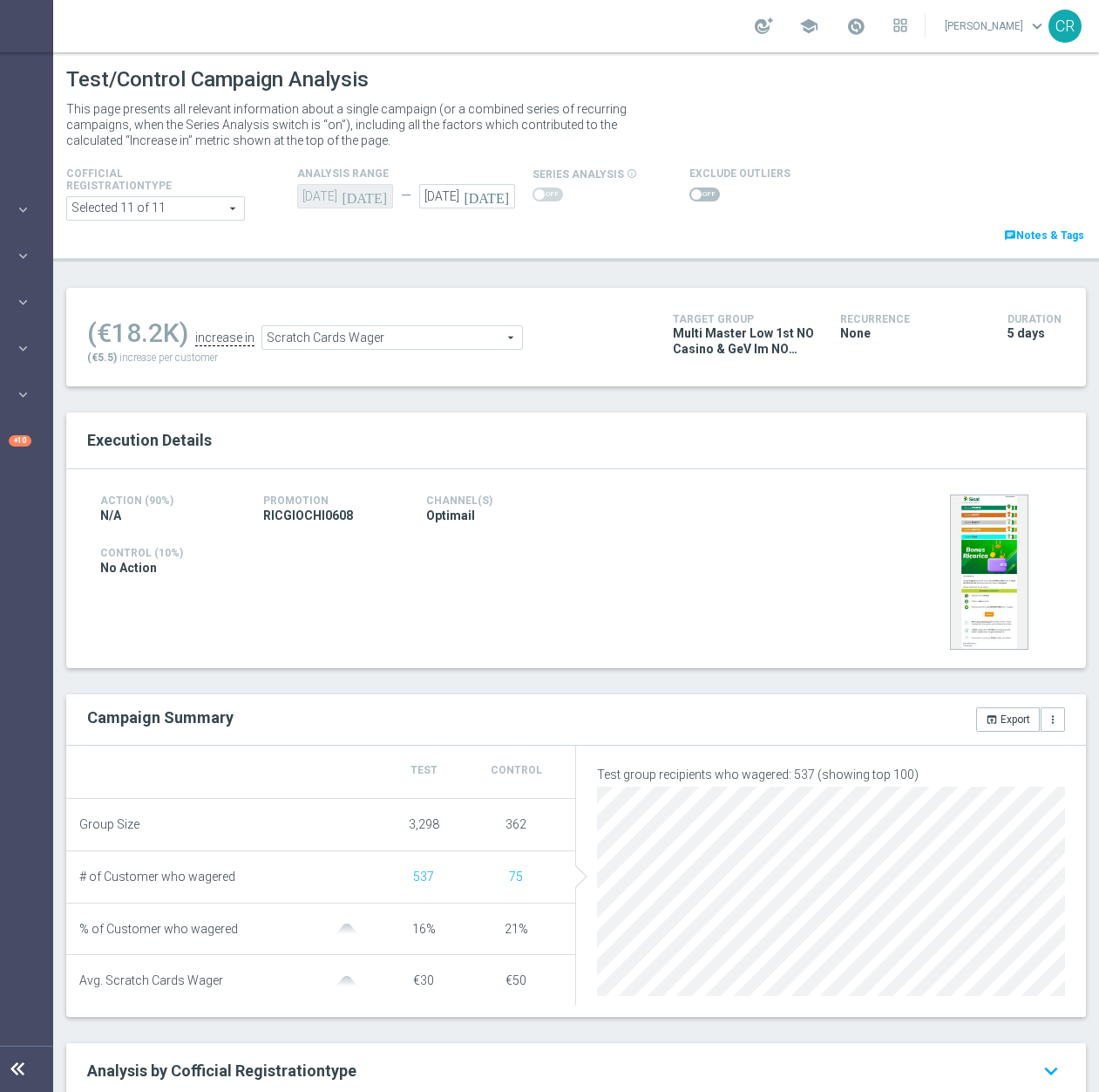
click at [703, 194] on span at bounding box center [704, 194] width 30 height 14
click at [703, 194] on input "checkbox" at bounding box center [704, 194] width 30 height 14
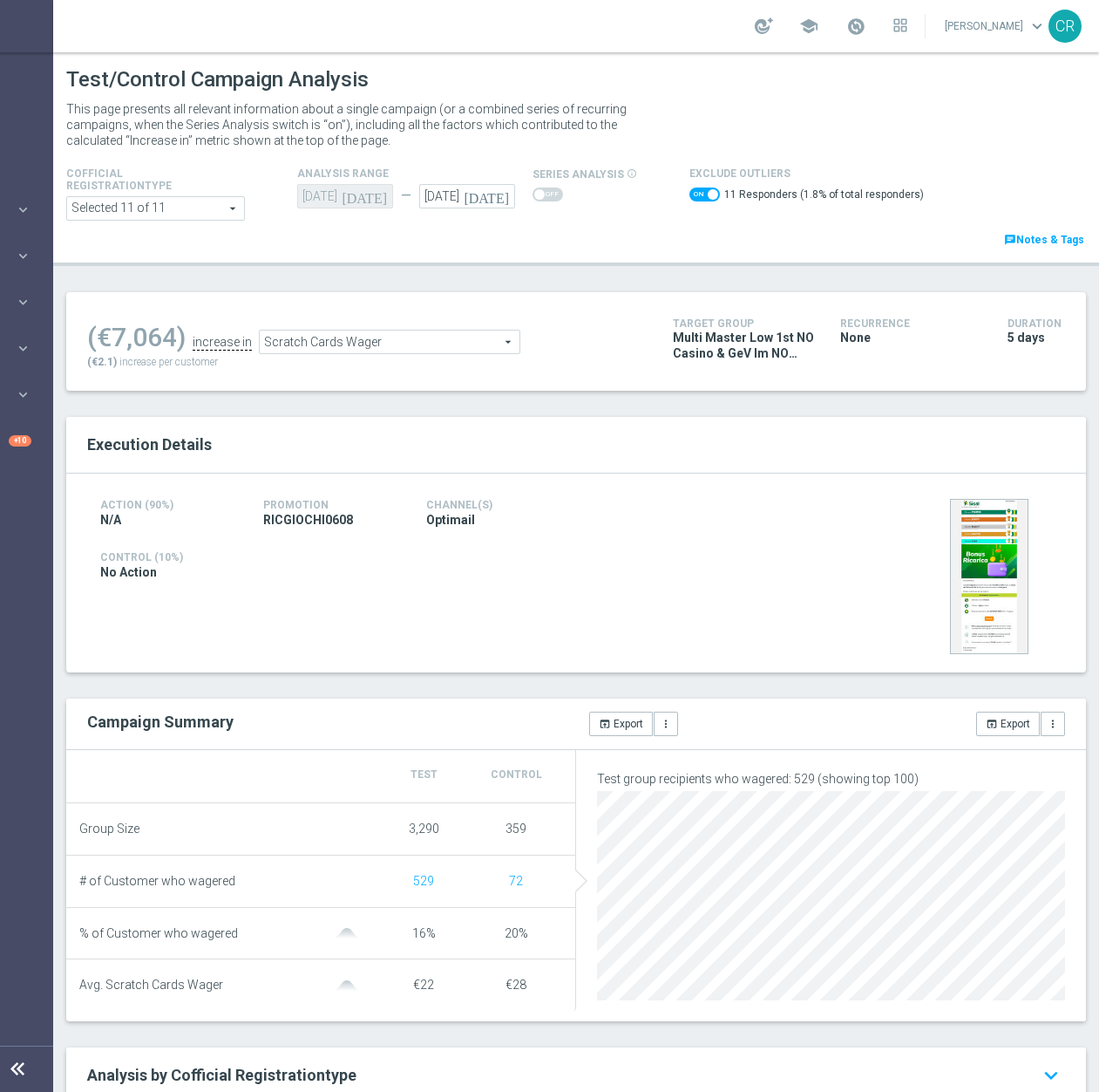
click at [417, 338] on span "Scratch Cards Wager" at bounding box center [388, 342] width 259 height 23
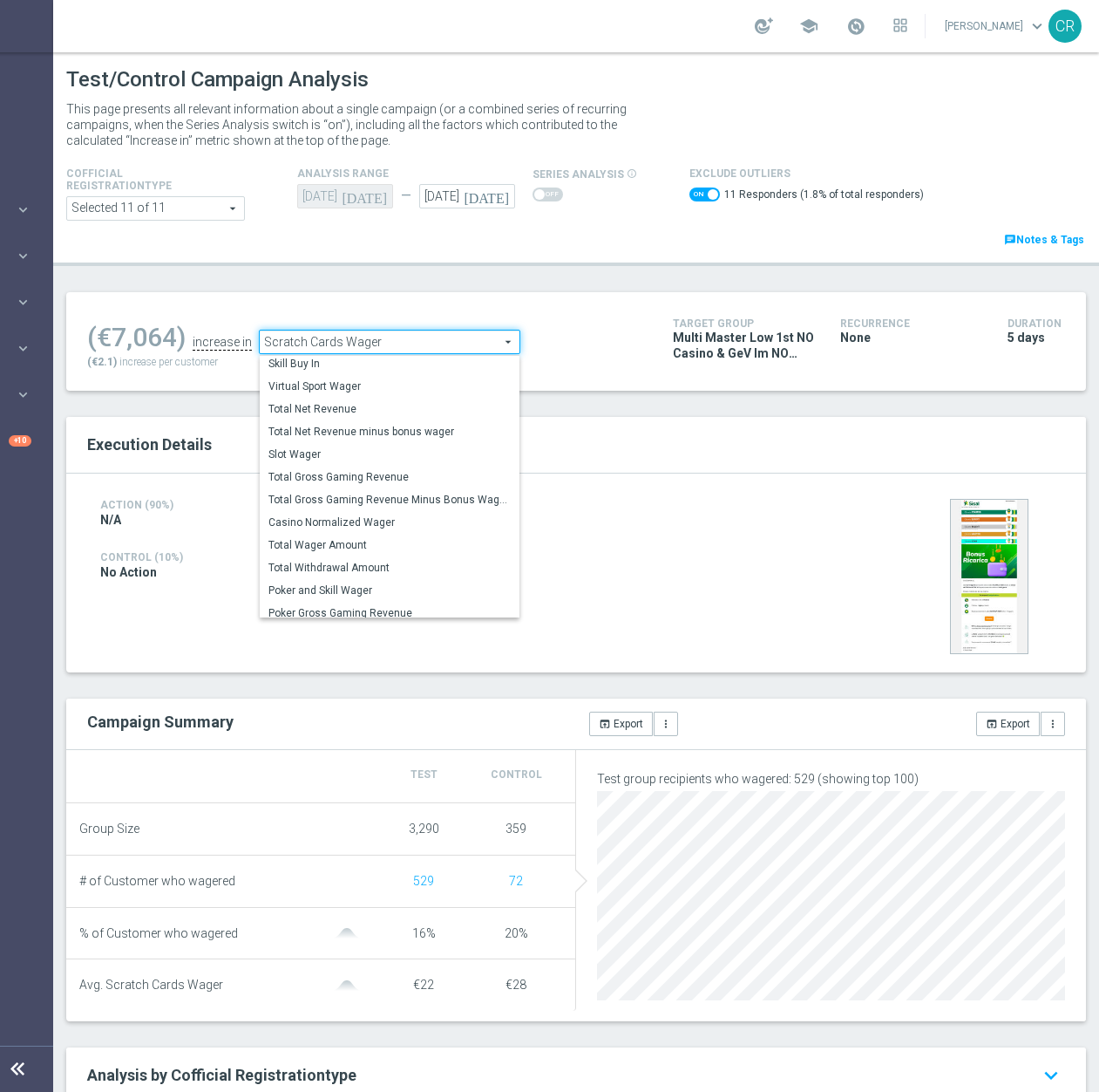
scroll to position [250, 0]
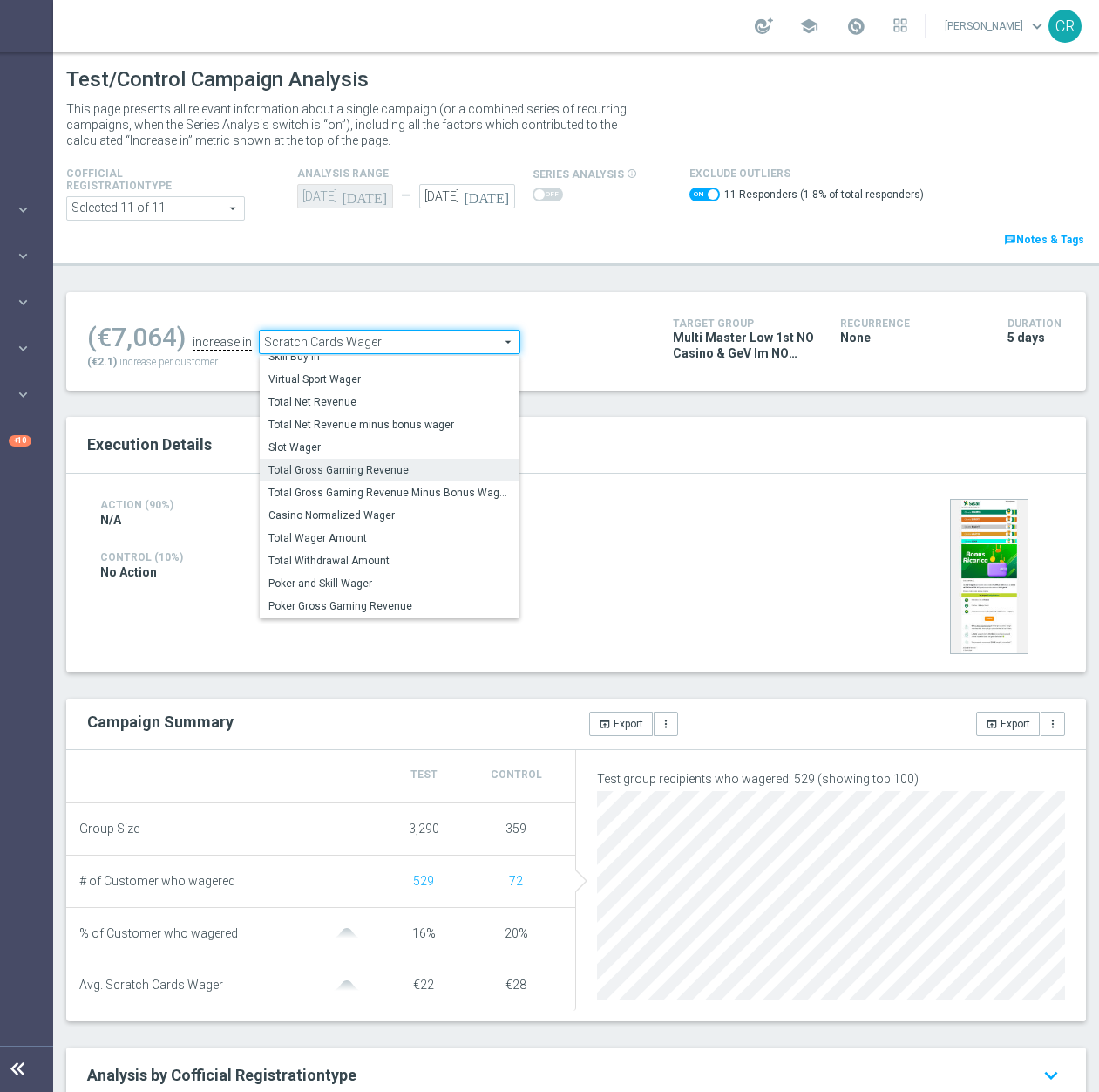
click at [411, 473] on span "Total Gross Gaming Revenue" at bounding box center [389, 470] width 243 height 14
checkbox input "false"
type input "Total Gross Gaming Revenue"
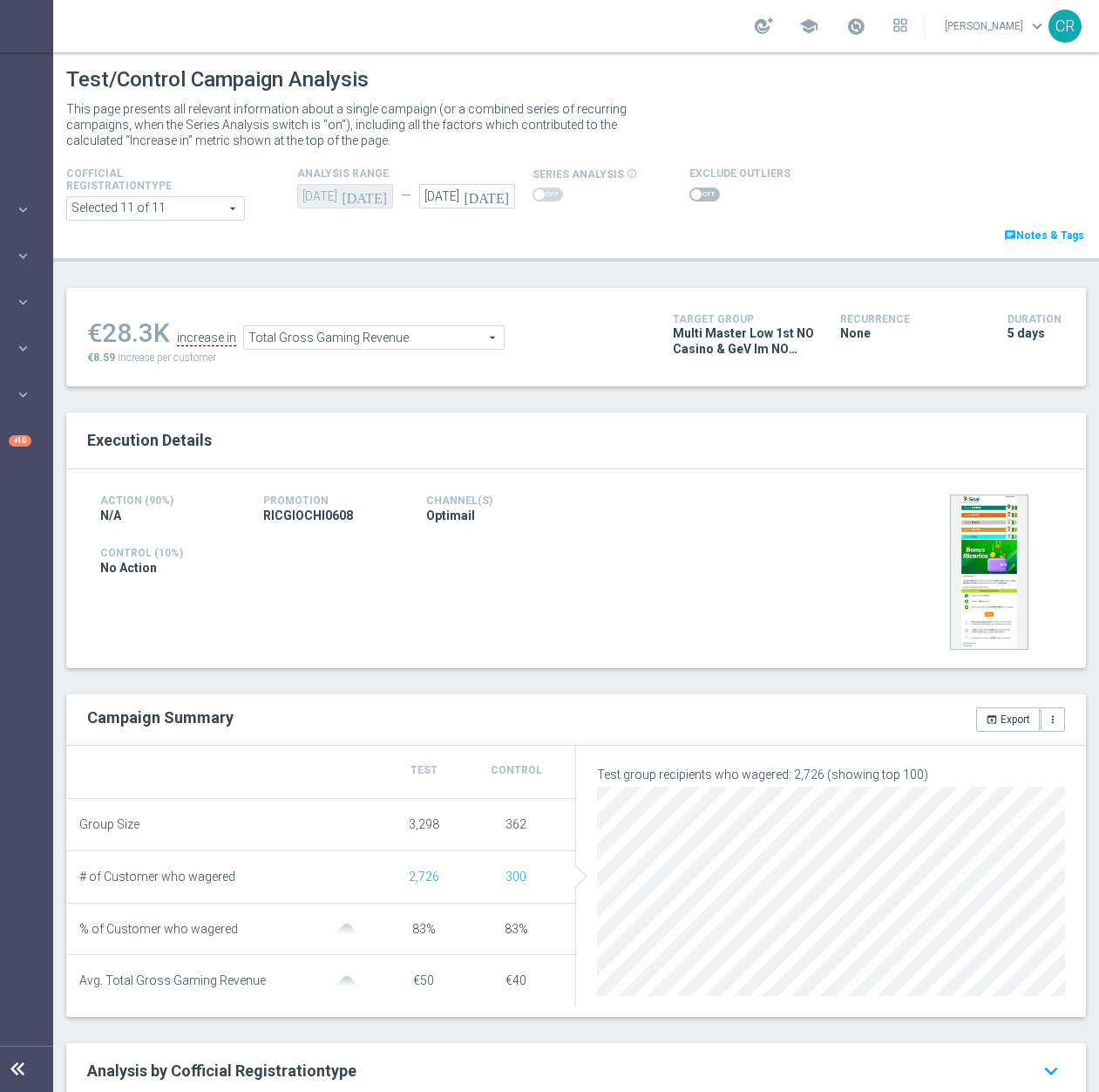
click at [691, 198] on span at bounding box center [696, 194] width 10 height 10
click at [689, 198] on input "checkbox" at bounding box center [704, 194] width 30 height 14
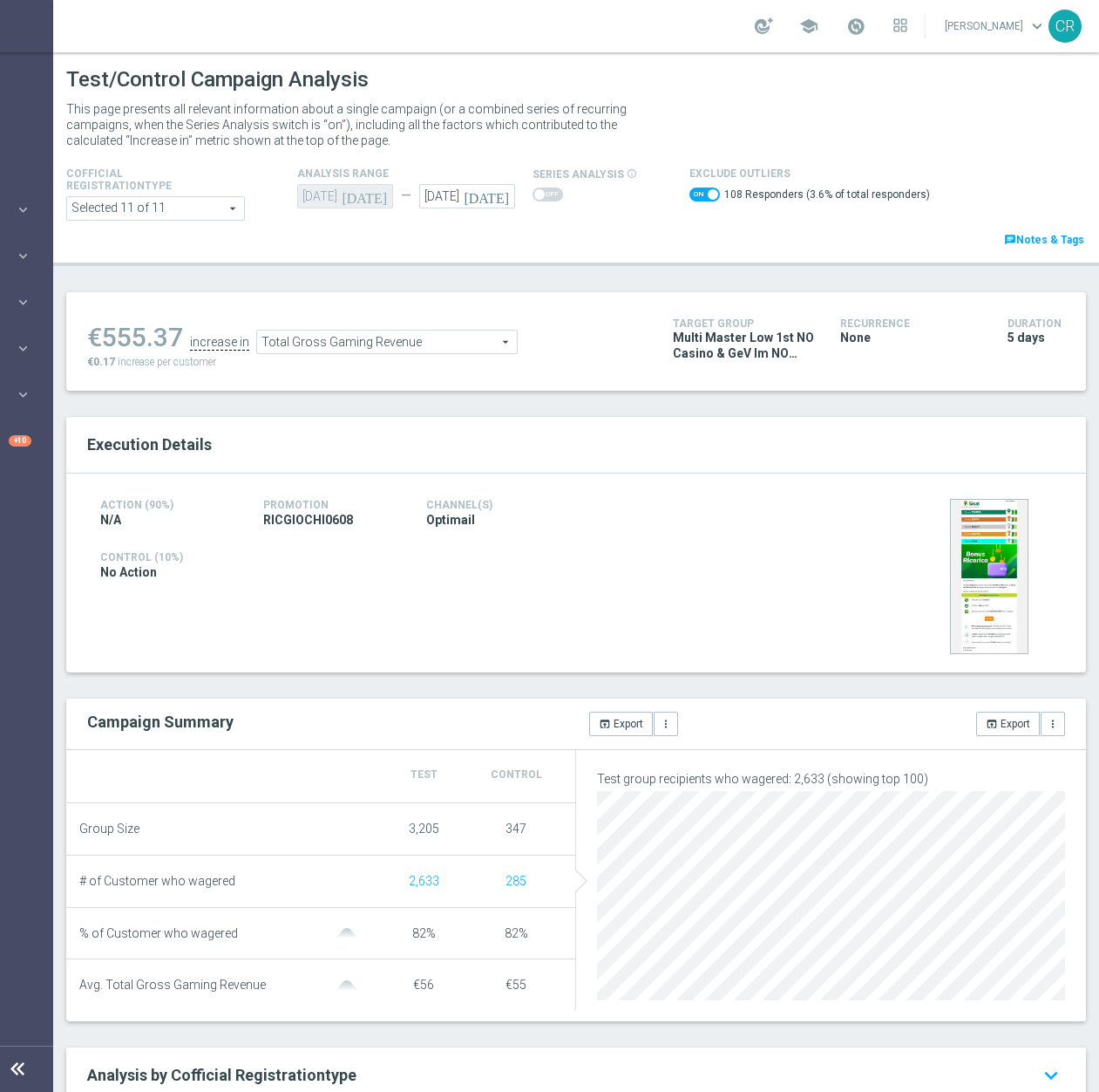
click at [383, 348] on span "Total Gross Gaming Revenue" at bounding box center [387, 342] width 259 height 23
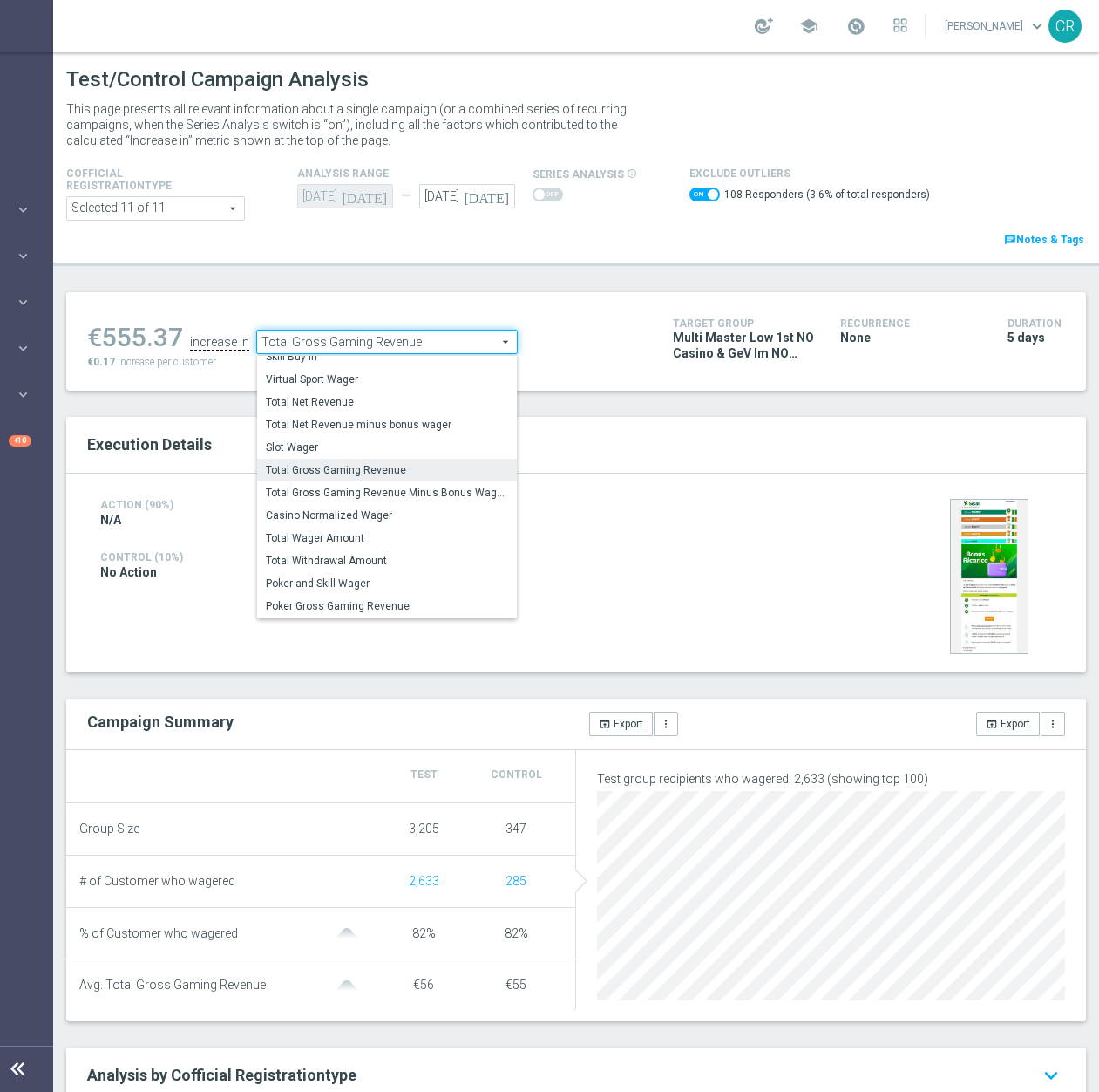
scroll to position [174, 0]
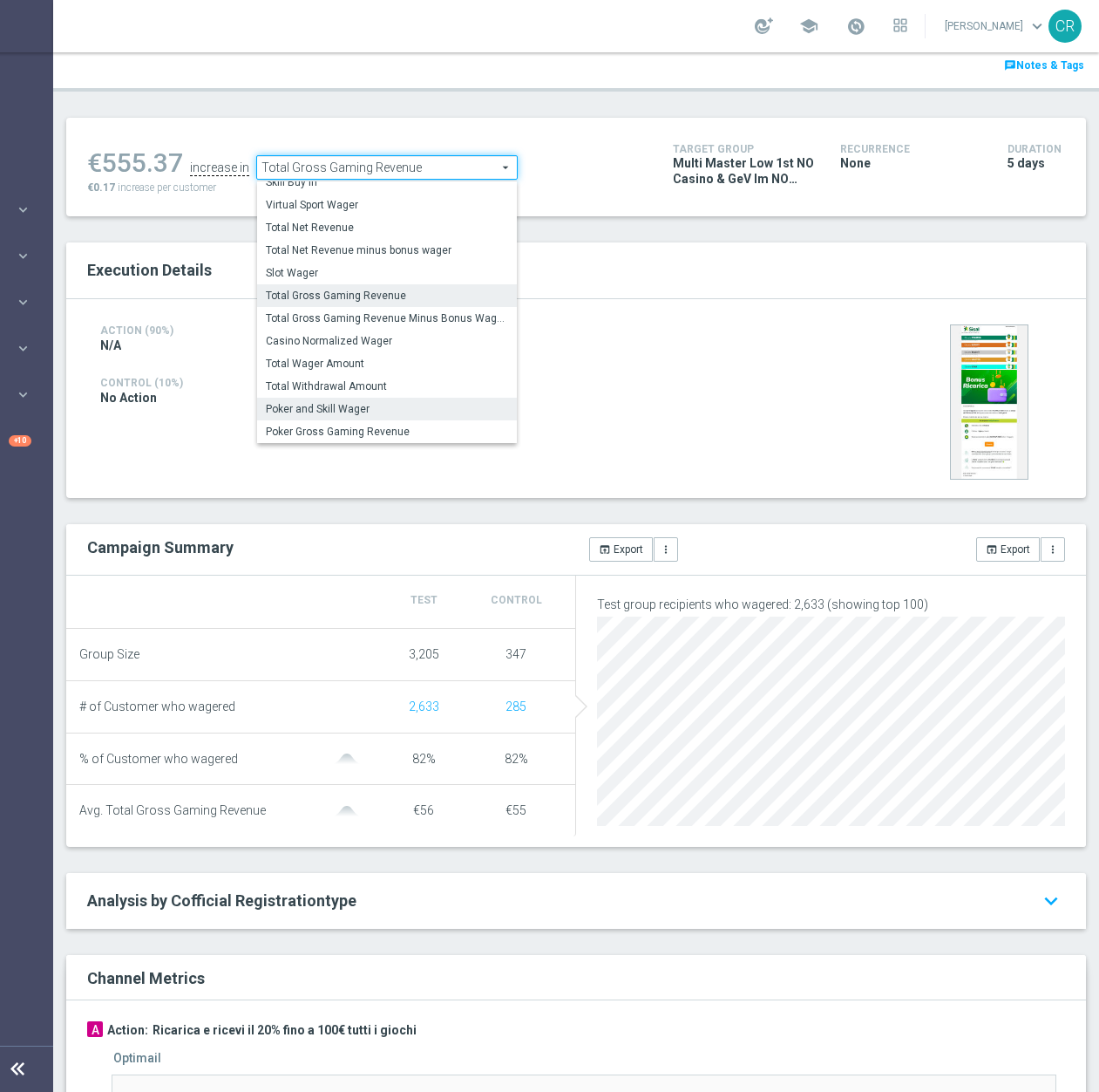
click at [378, 406] on span "Poker and Skill Wager" at bounding box center [387, 408] width 243 height 14
checkbox input "false"
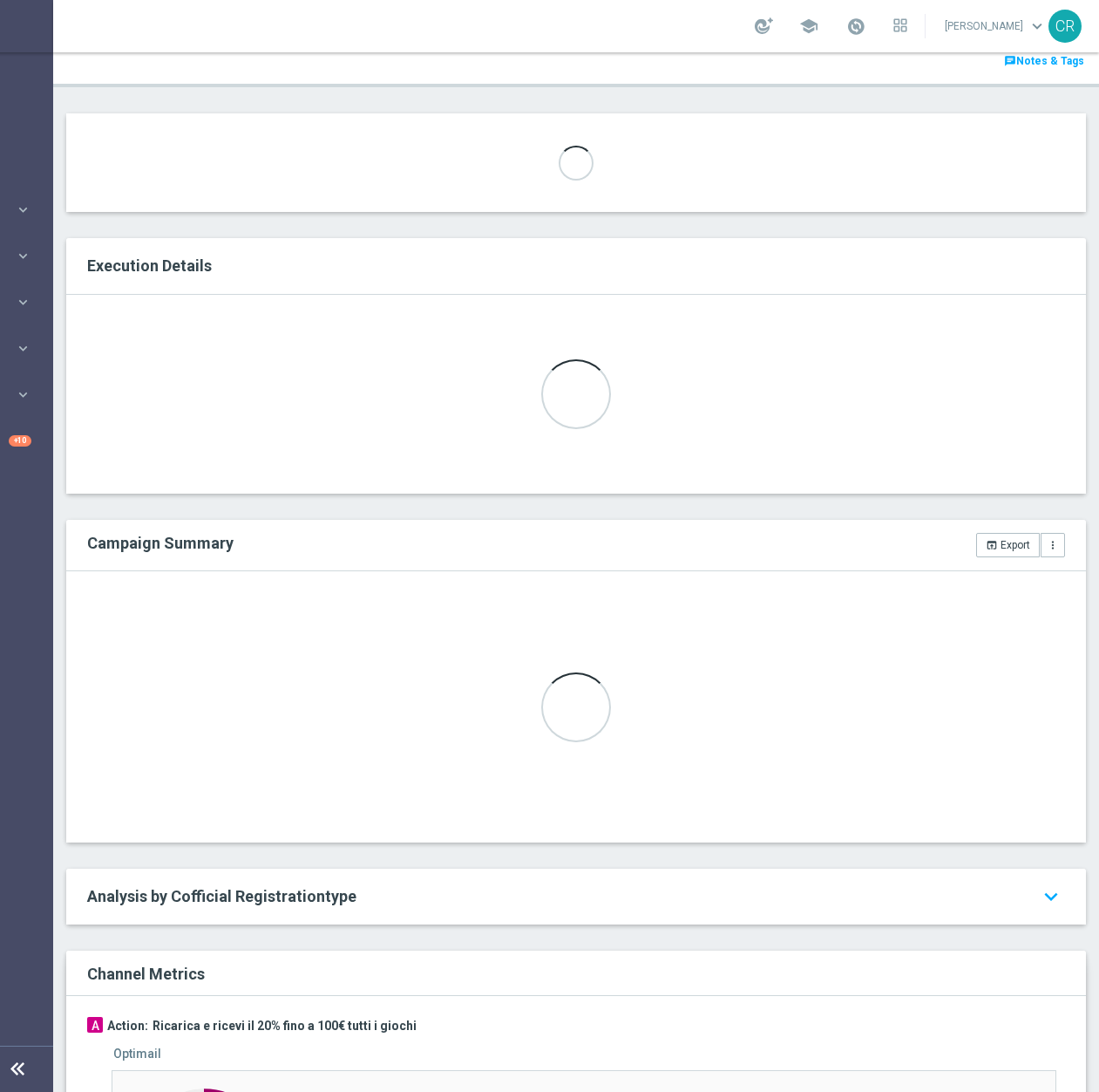
scroll to position [170, 0]
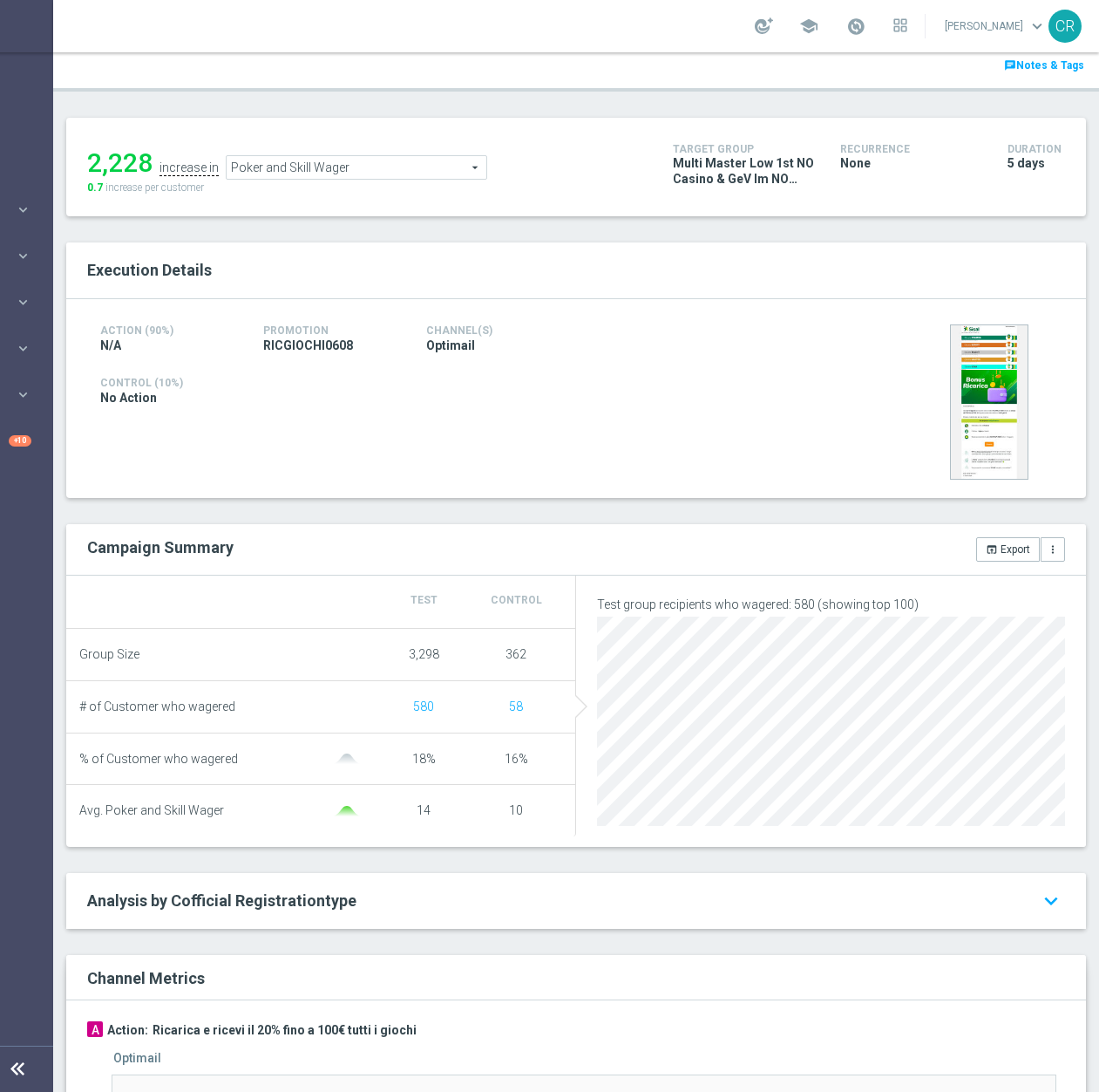
click at [358, 154] on ul "2,228 increase in Poker and Skill Wager Poker and Skill Wager arrow_drop_down s…" at bounding box center [367, 159] width 568 height 41
click at [361, 162] on span "Poker and Skill Wager" at bounding box center [356, 167] width 259 height 23
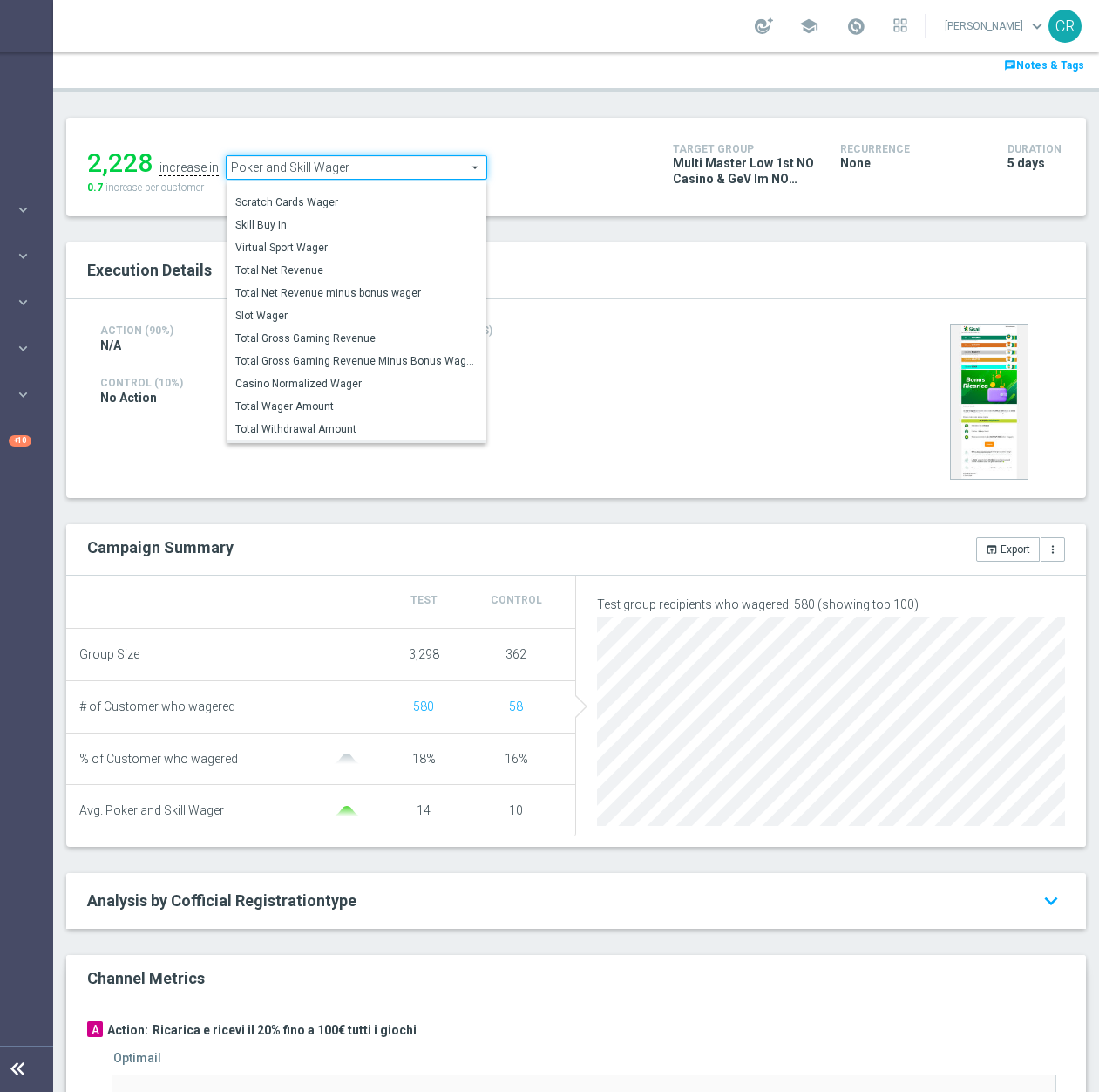
scroll to position [247, 0]
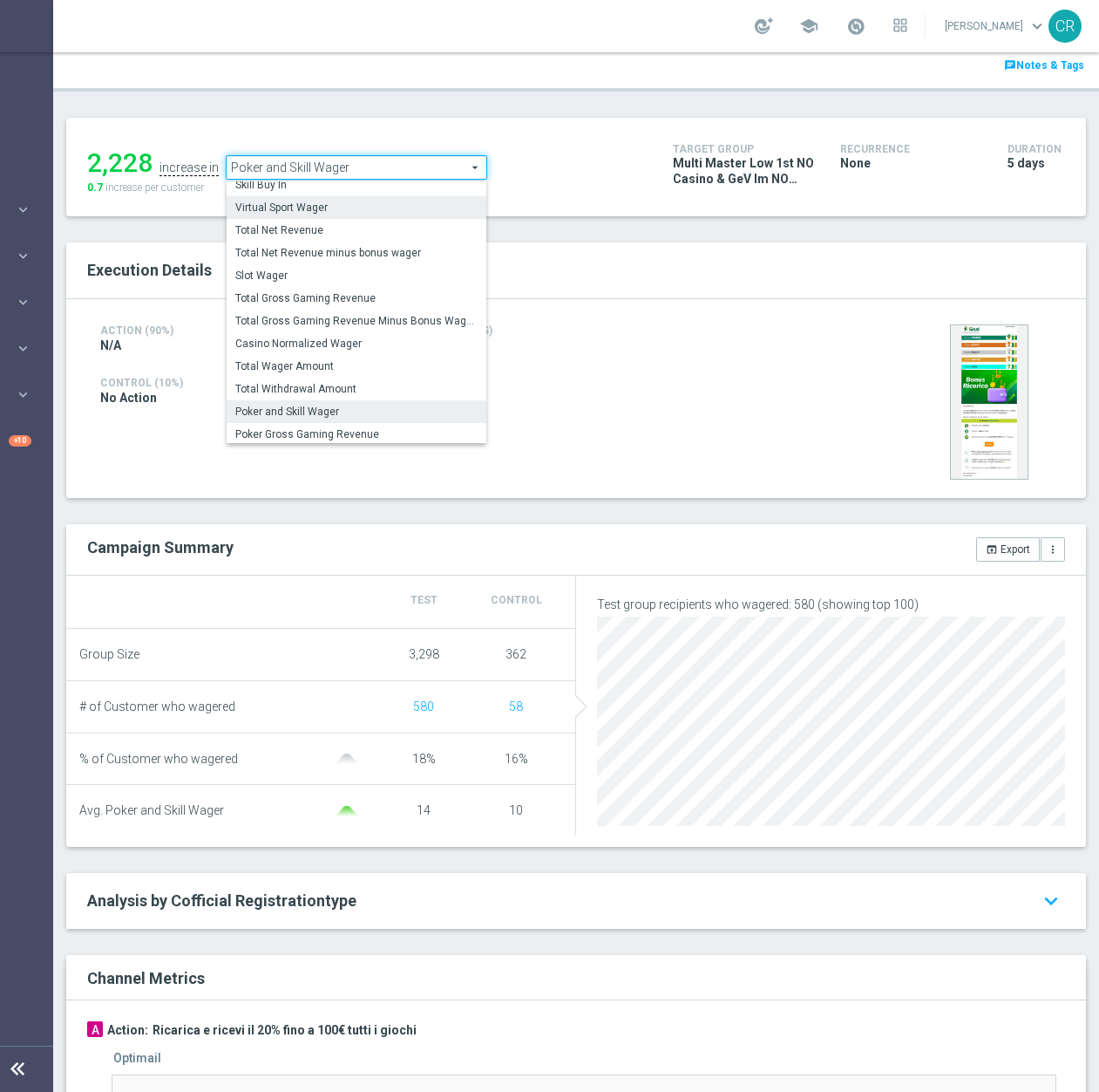
click at [378, 207] on span "Virtual Sport Wager" at bounding box center [356, 207] width 243 height 14
type input "Virtual Sport Wager"
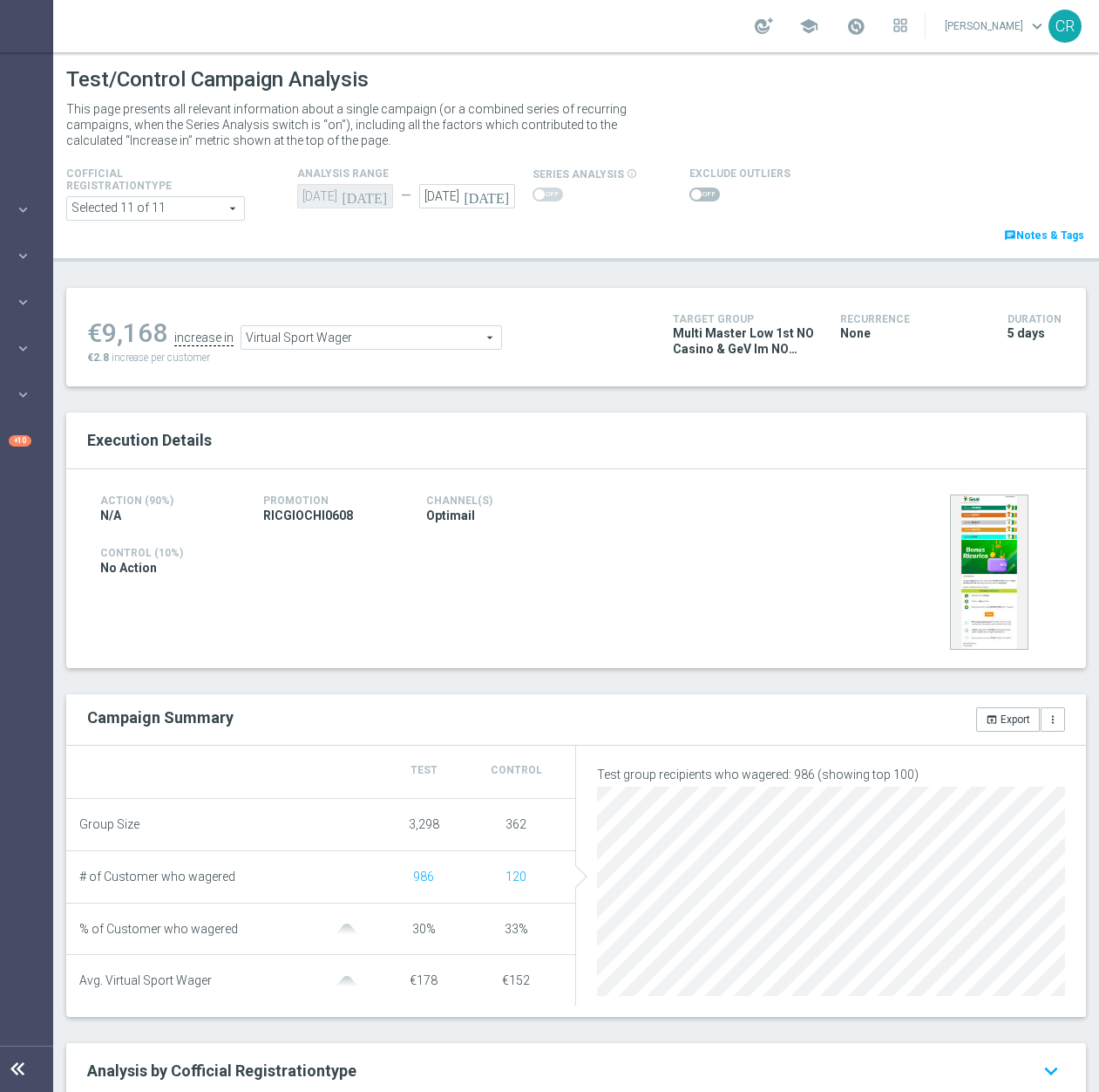
click at [699, 181] on div "Exclude Outliers" at bounding box center [740, 184] width 102 height 42
click at [697, 197] on span at bounding box center [704, 194] width 30 height 14
click at [697, 197] on input "checkbox" at bounding box center [704, 194] width 30 height 14
checkbox input "true"
click at [537, 488] on div "Action (90%) N/A Promotion RICASLOTGEV0708 Channel(s) Optimail Control (10%) No…" at bounding box center [576, 568] width 1020 height 198
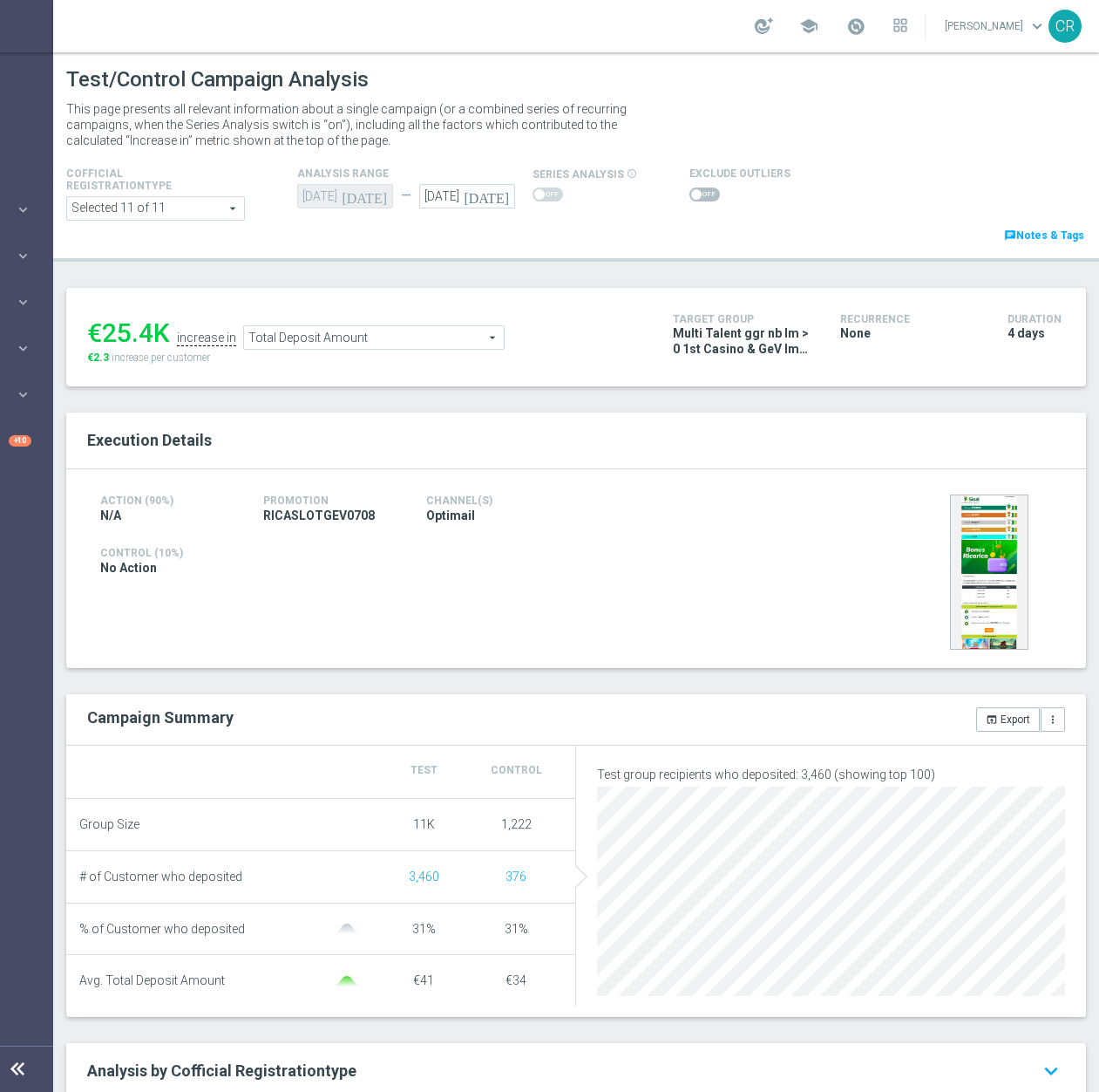
click at [420, 339] on span "Total Deposit Amount" at bounding box center [373, 337] width 259 height 23
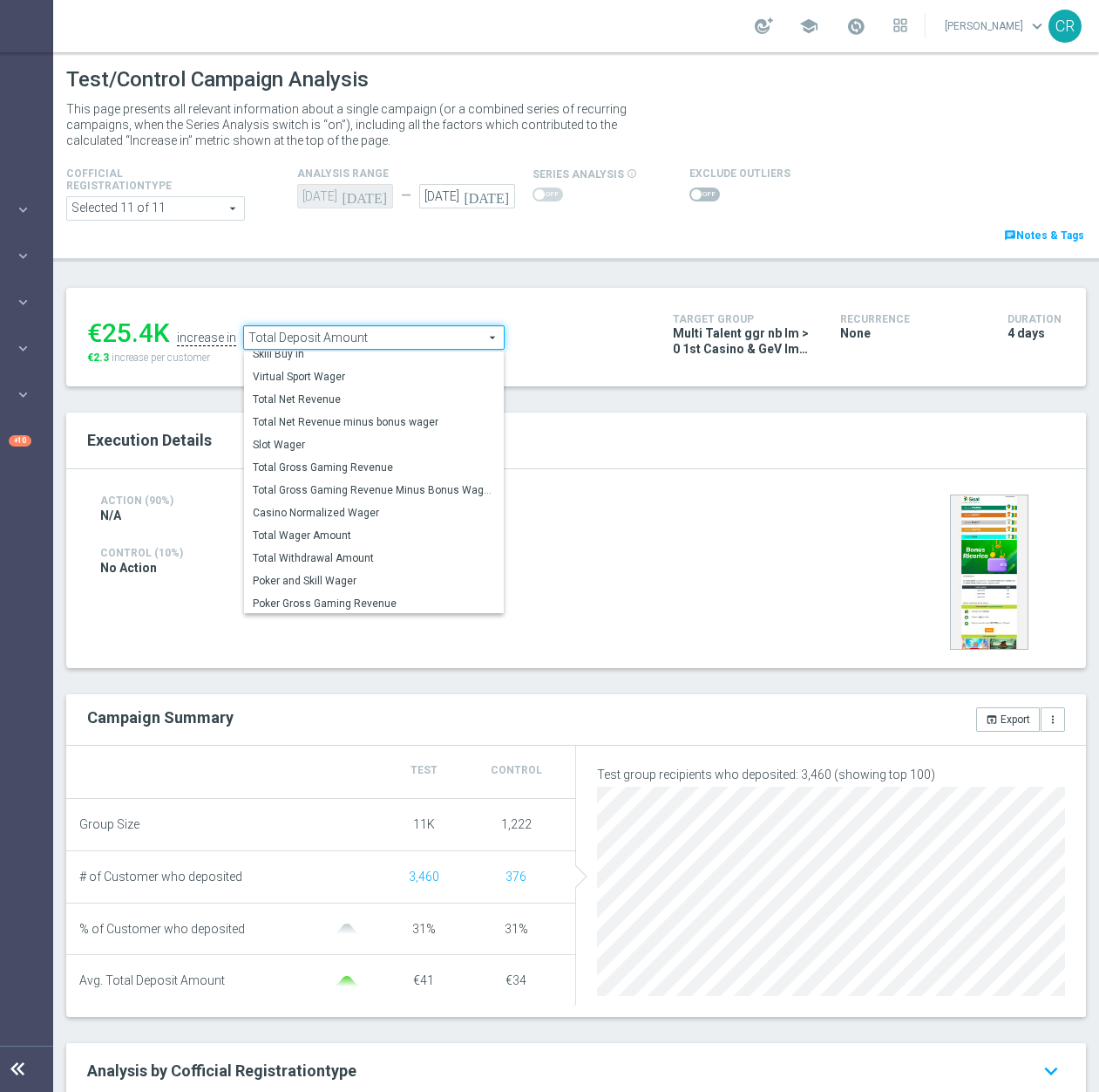
scroll to position [250, 0]
click at [372, 535] on span "Total Wager Amount" at bounding box center [374, 533] width 243 height 14
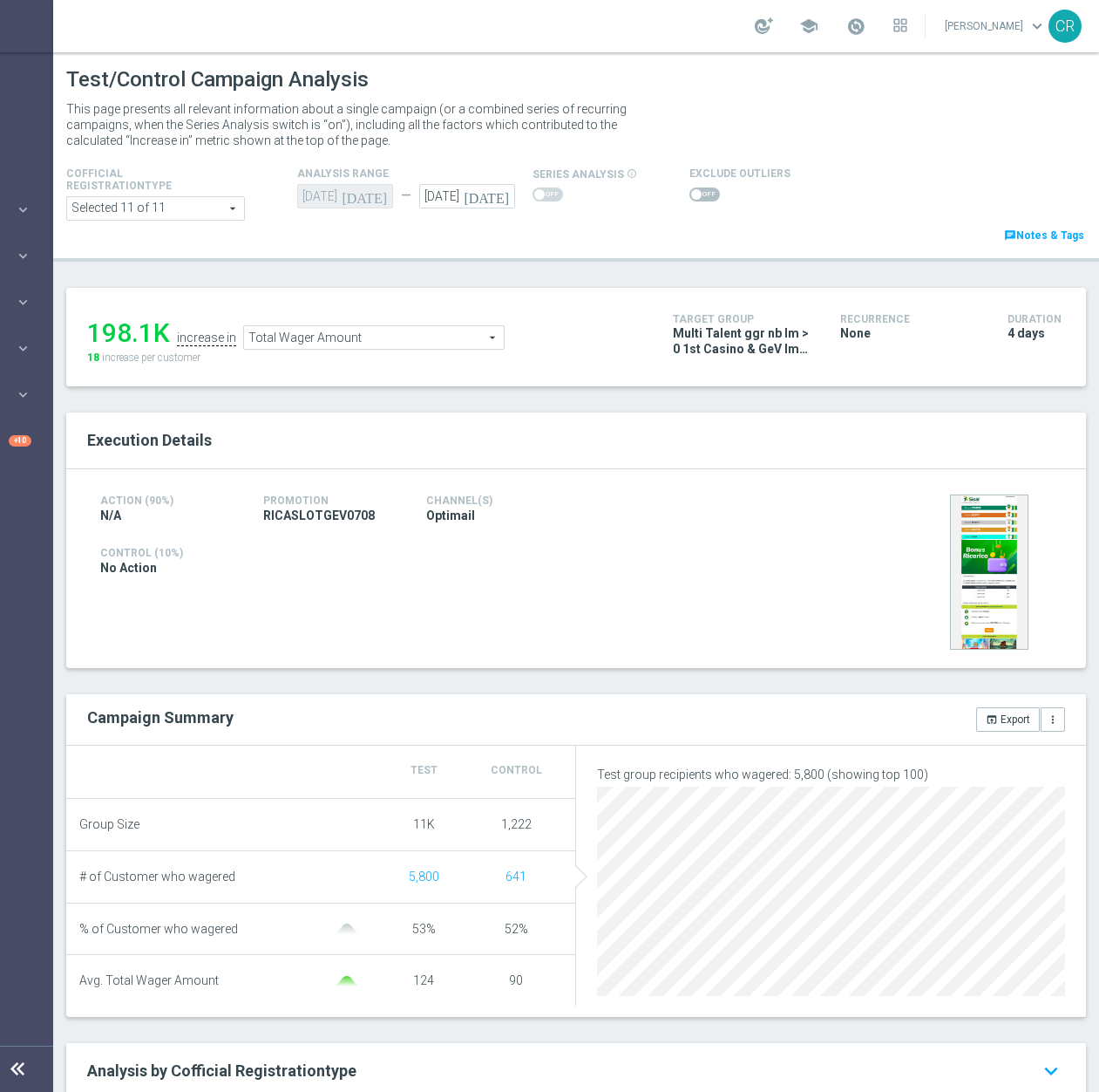
click at [370, 342] on span "Total Wager Amount" at bounding box center [373, 337] width 259 height 23
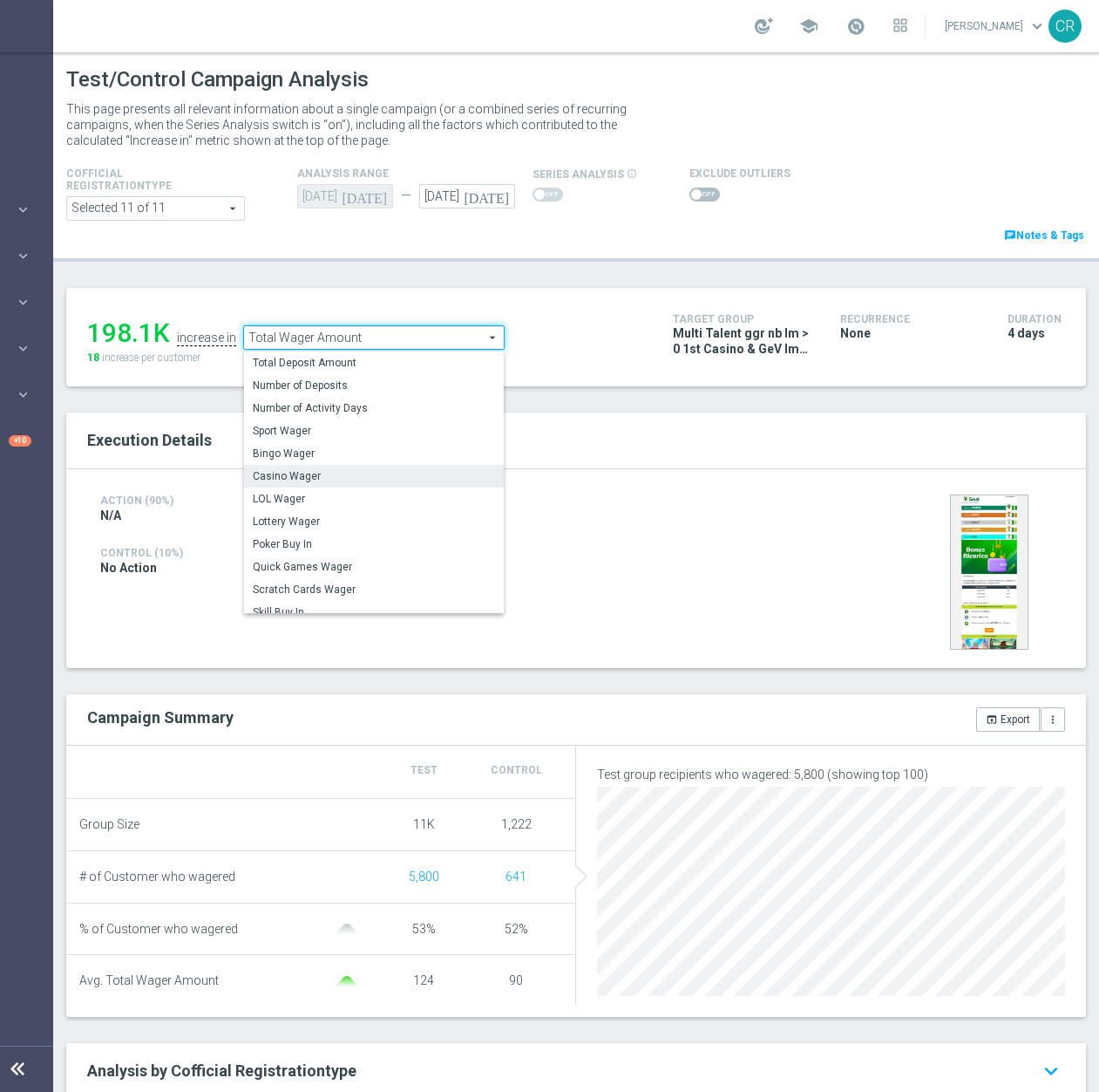
click at [384, 468] on label "Casino Wager" at bounding box center [373, 475] width 259 height 23
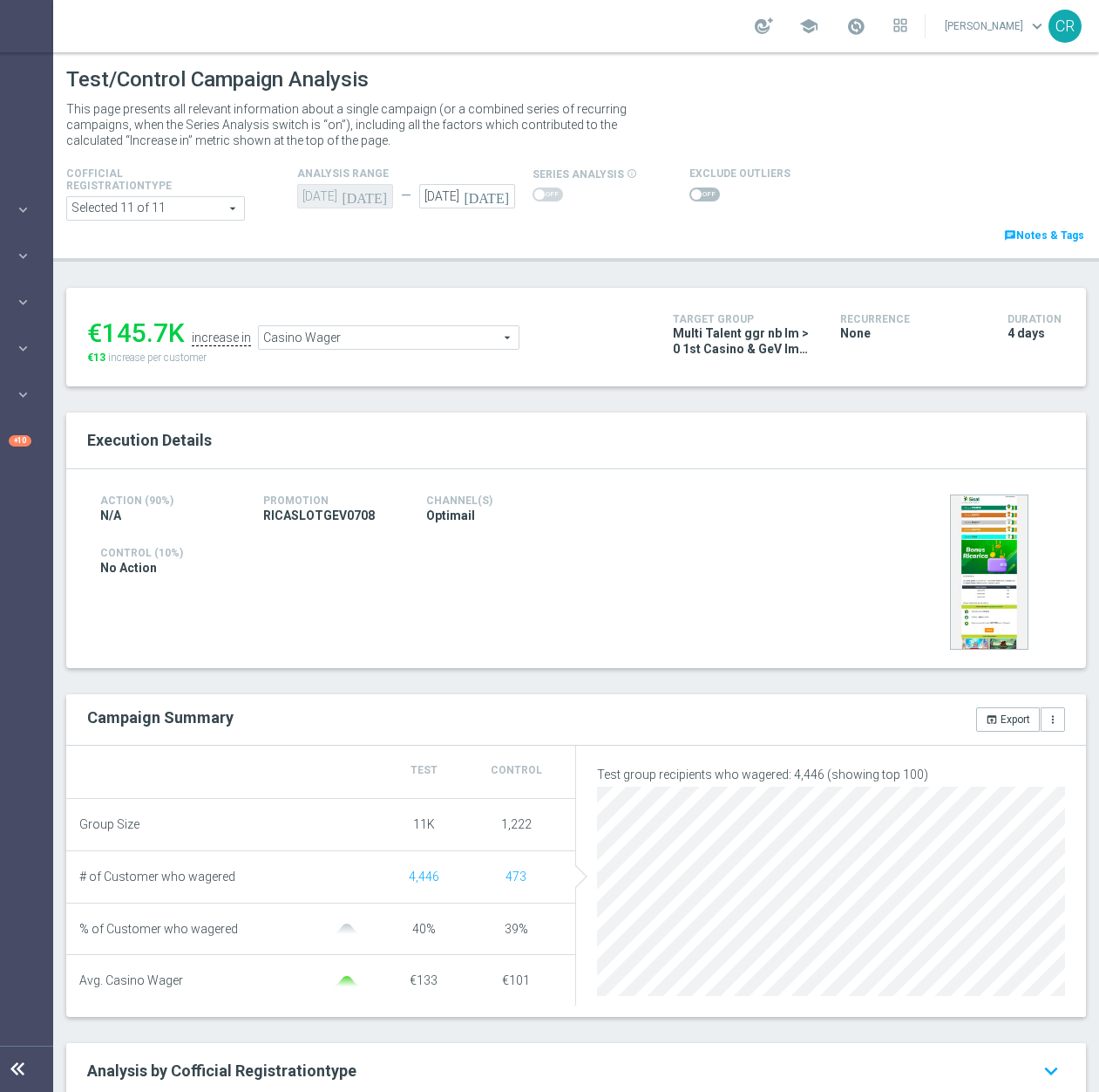
click at [385, 343] on span "Casino Wager" at bounding box center [388, 337] width 259 height 23
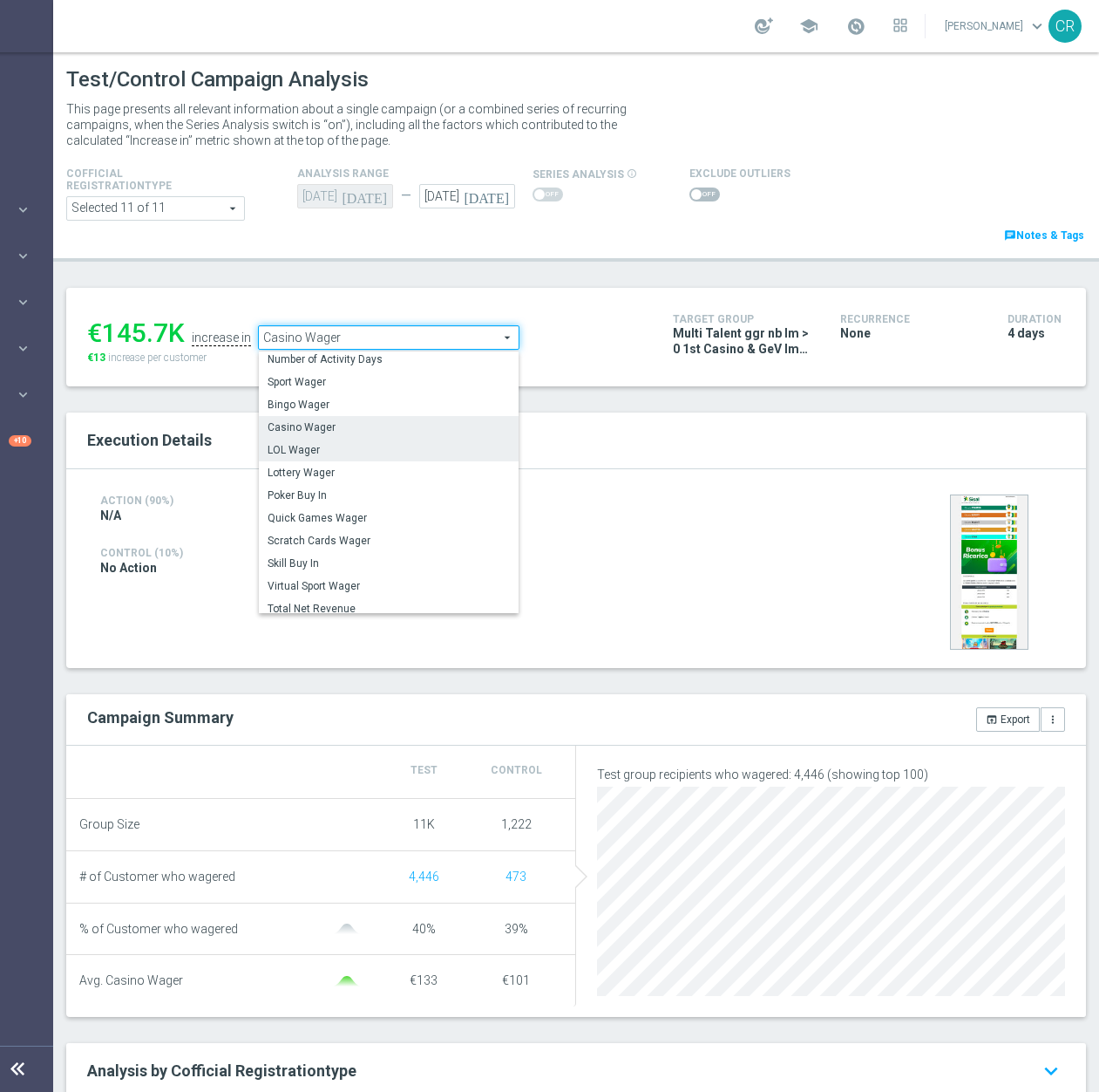
scroll to position [85, 0]
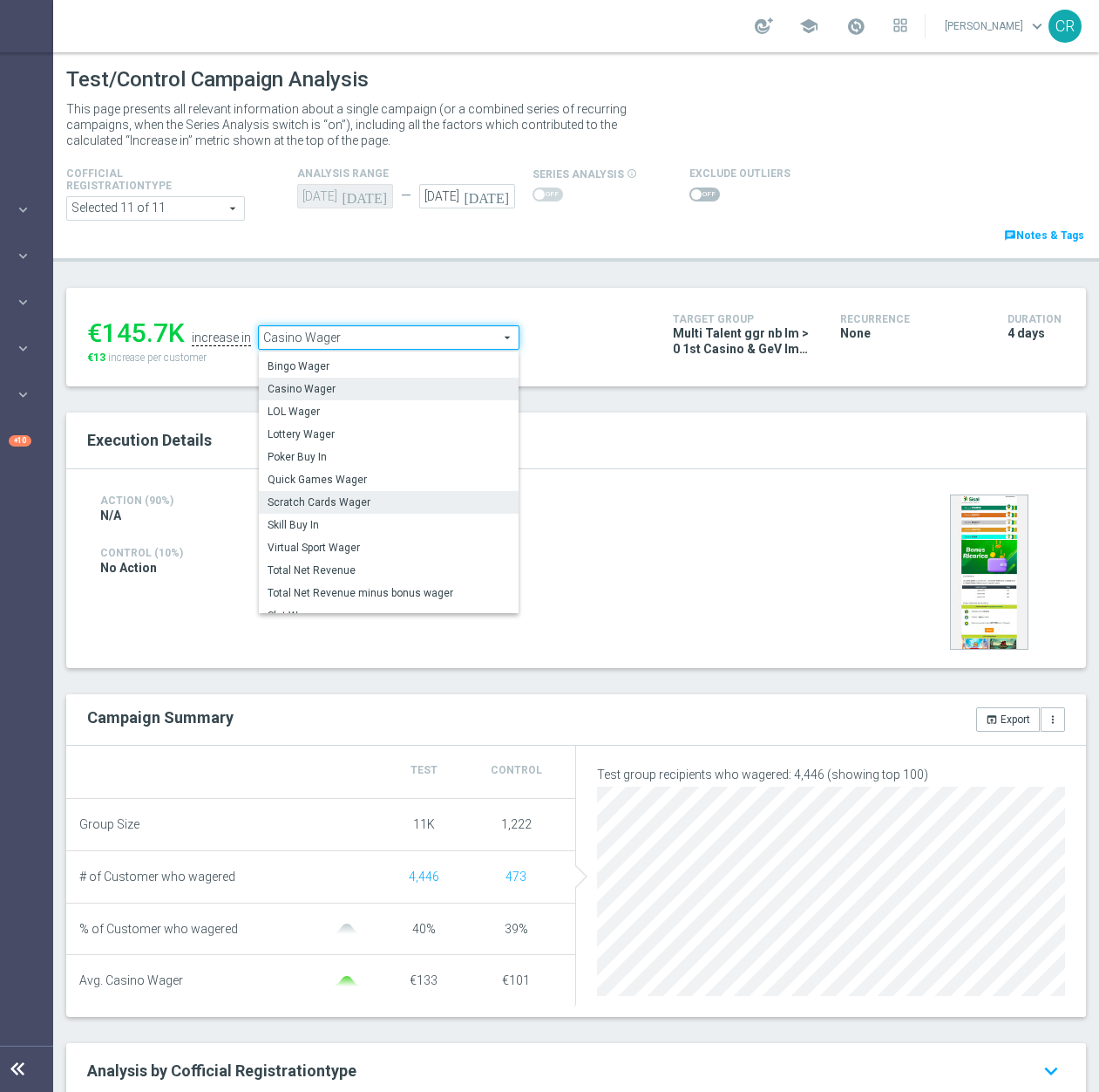
click at [380, 495] on label "Scratch Cards Wager" at bounding box center [388, 502] width 259 height 23
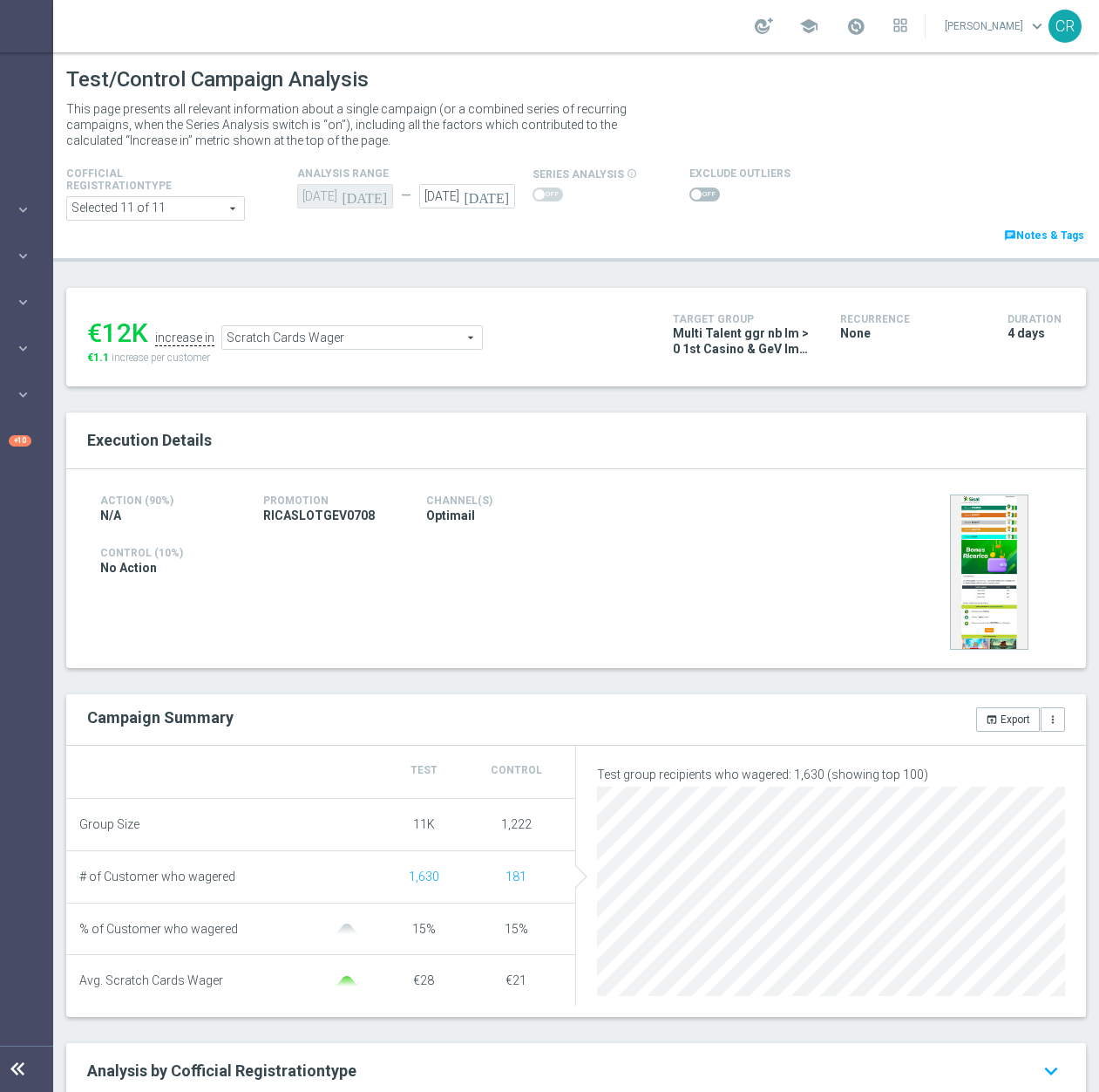
click at [364, 346] on span "Scratch Cards Wager" at bounding box center [352, 337] width 259 height 23
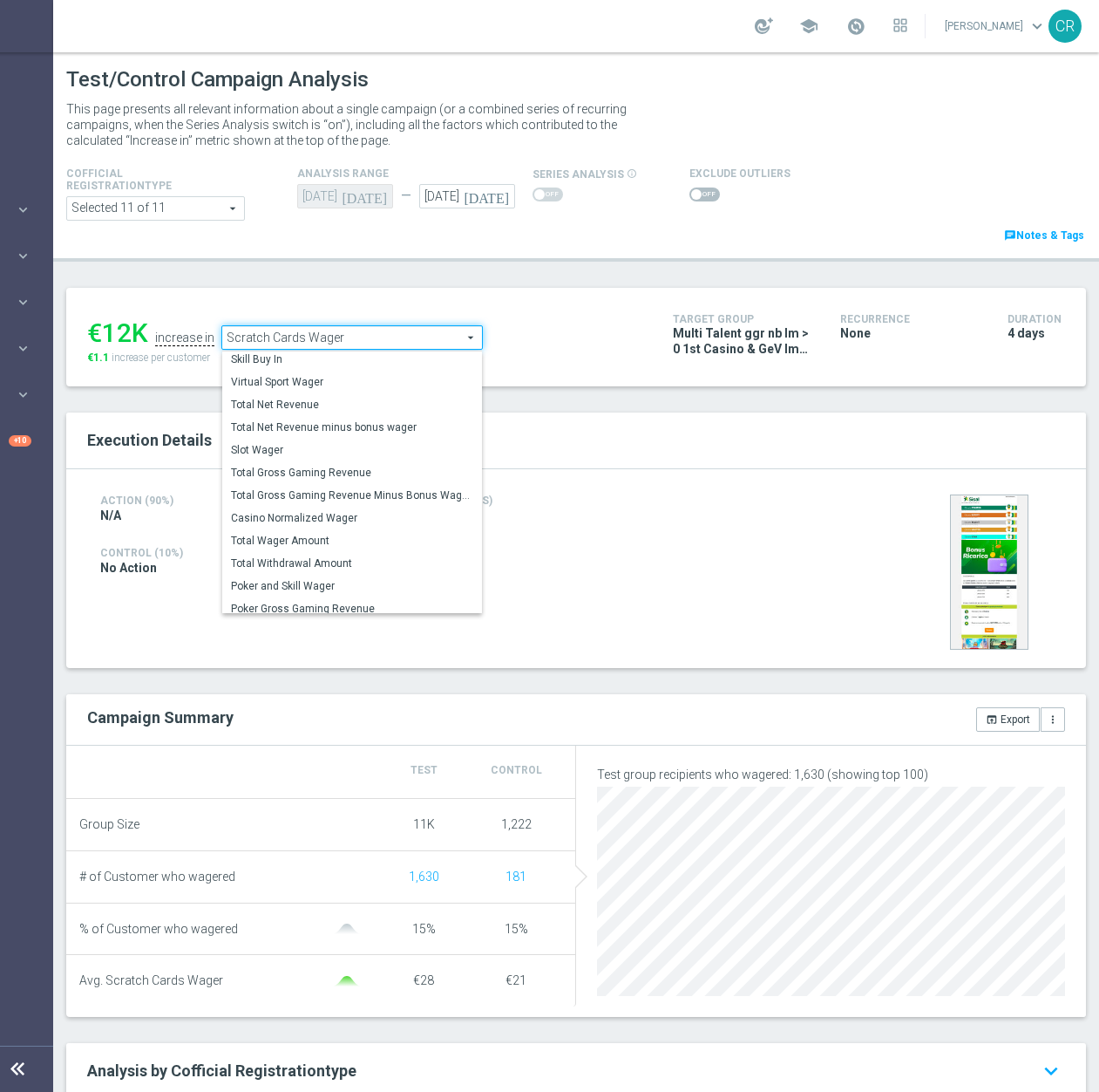
scroll to position [250, 0]
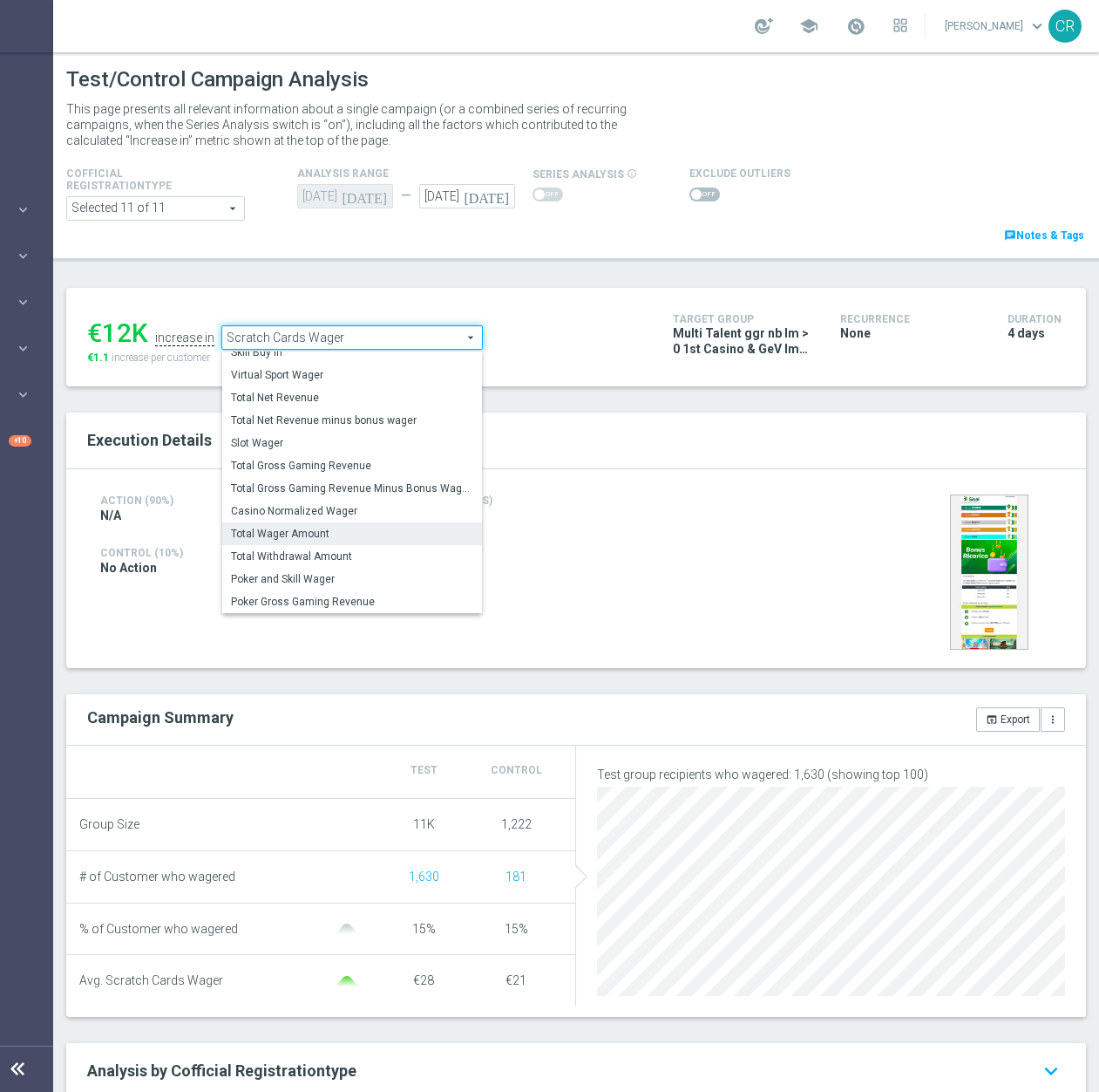
click at [349, 526] on label "Total Wager Amount" at bounding box center [352, 534] width 259 height 23
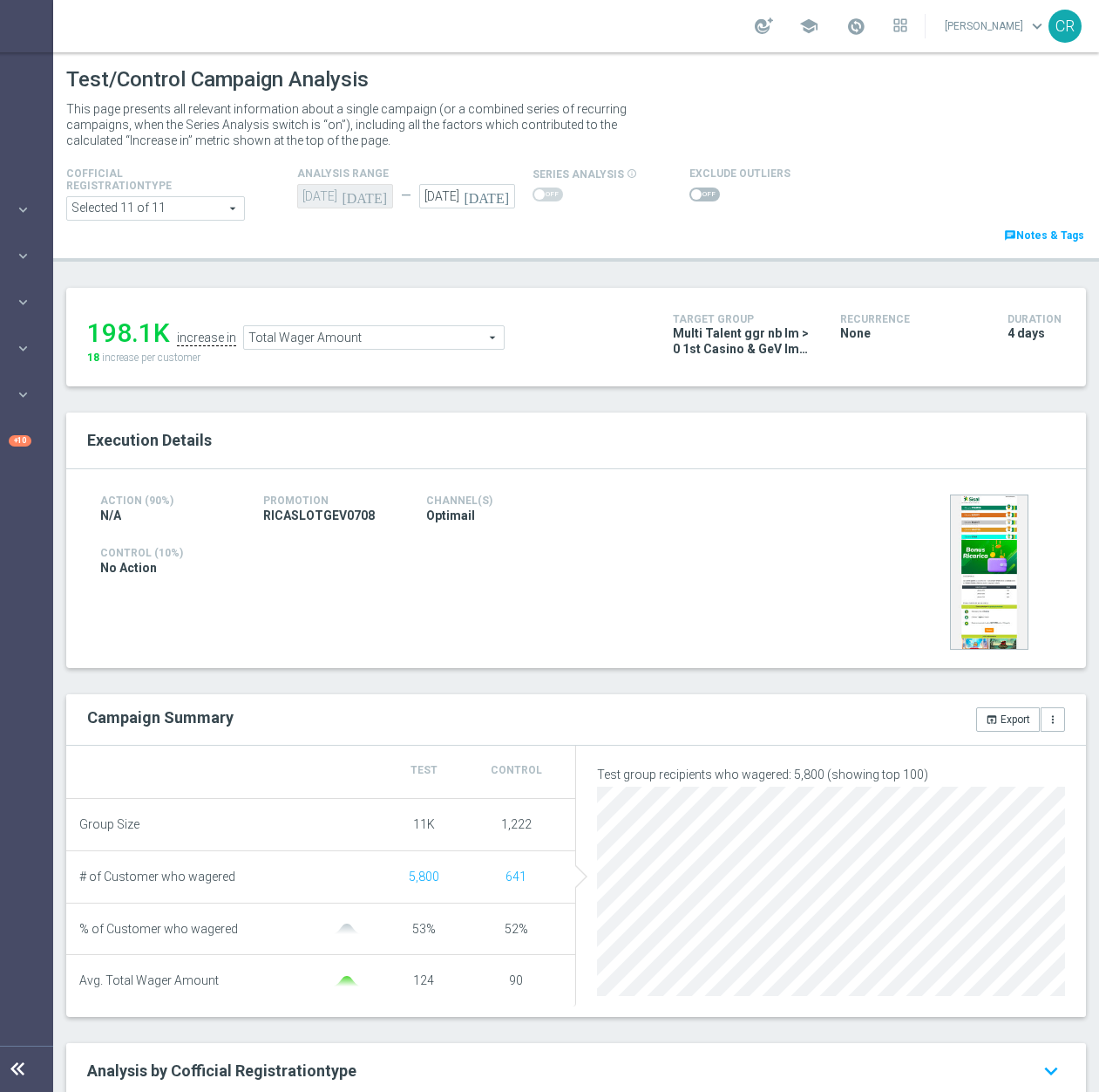
click at [389, 339] on span "Total Wager Amount" at bounding box center [373, 337] width 259 height 23
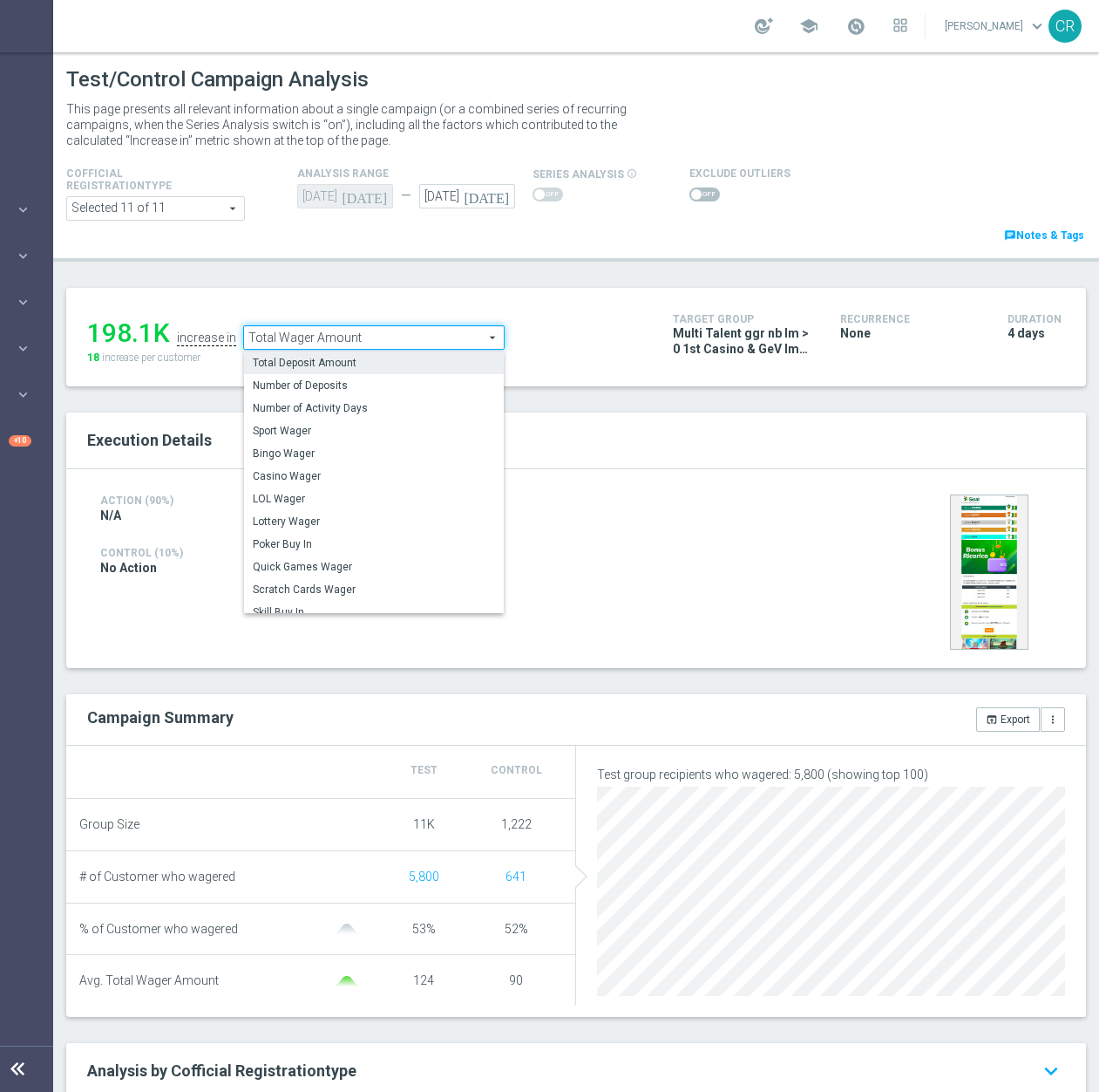
click at [376, 371] on label "Total Deposit Amount" at bounding box center [373, 363] width 259 height 23
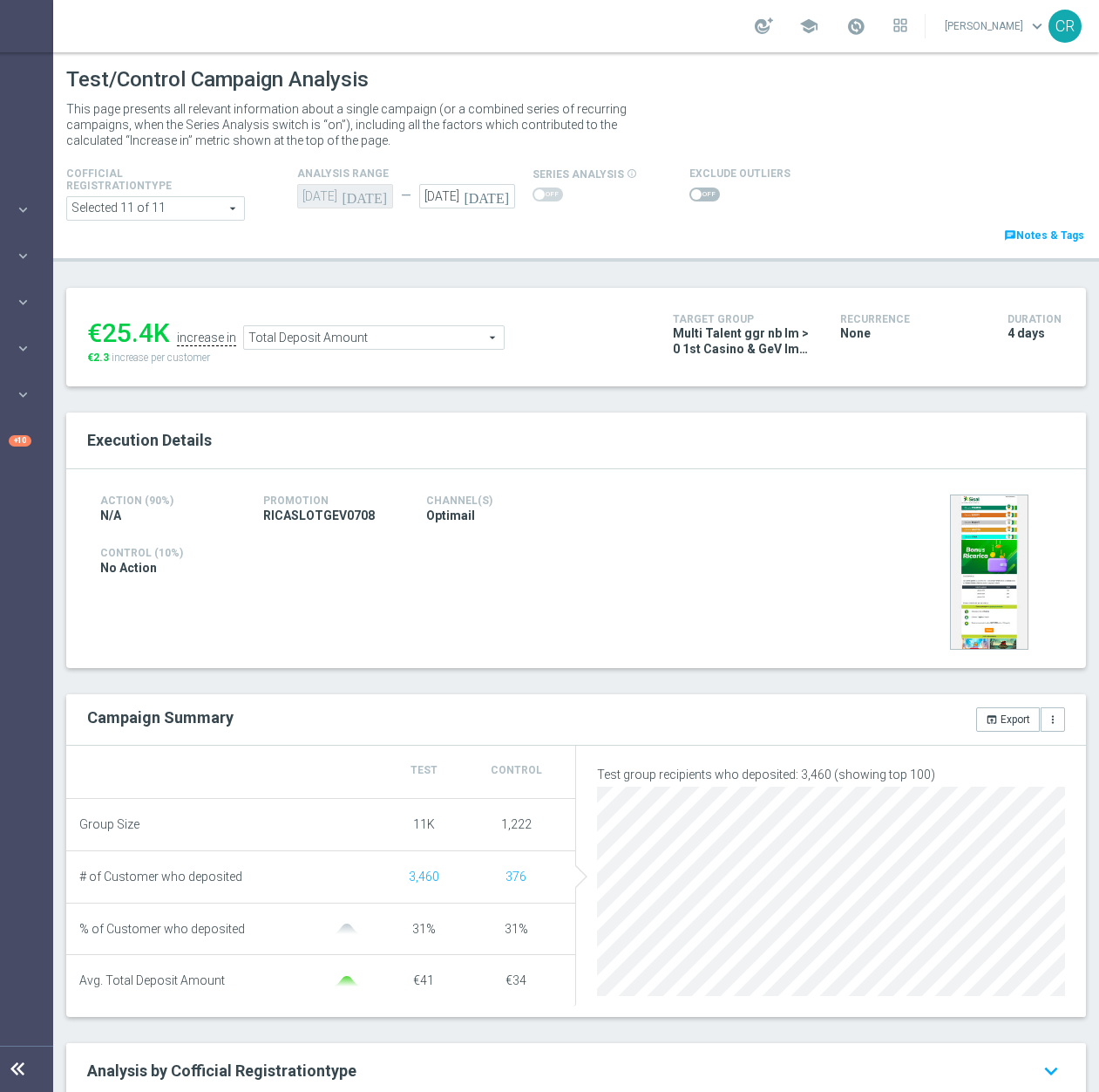
click at [412, 332] on span "Total Deposit Amount" at bounding box center [373, 337] width 259 height 23
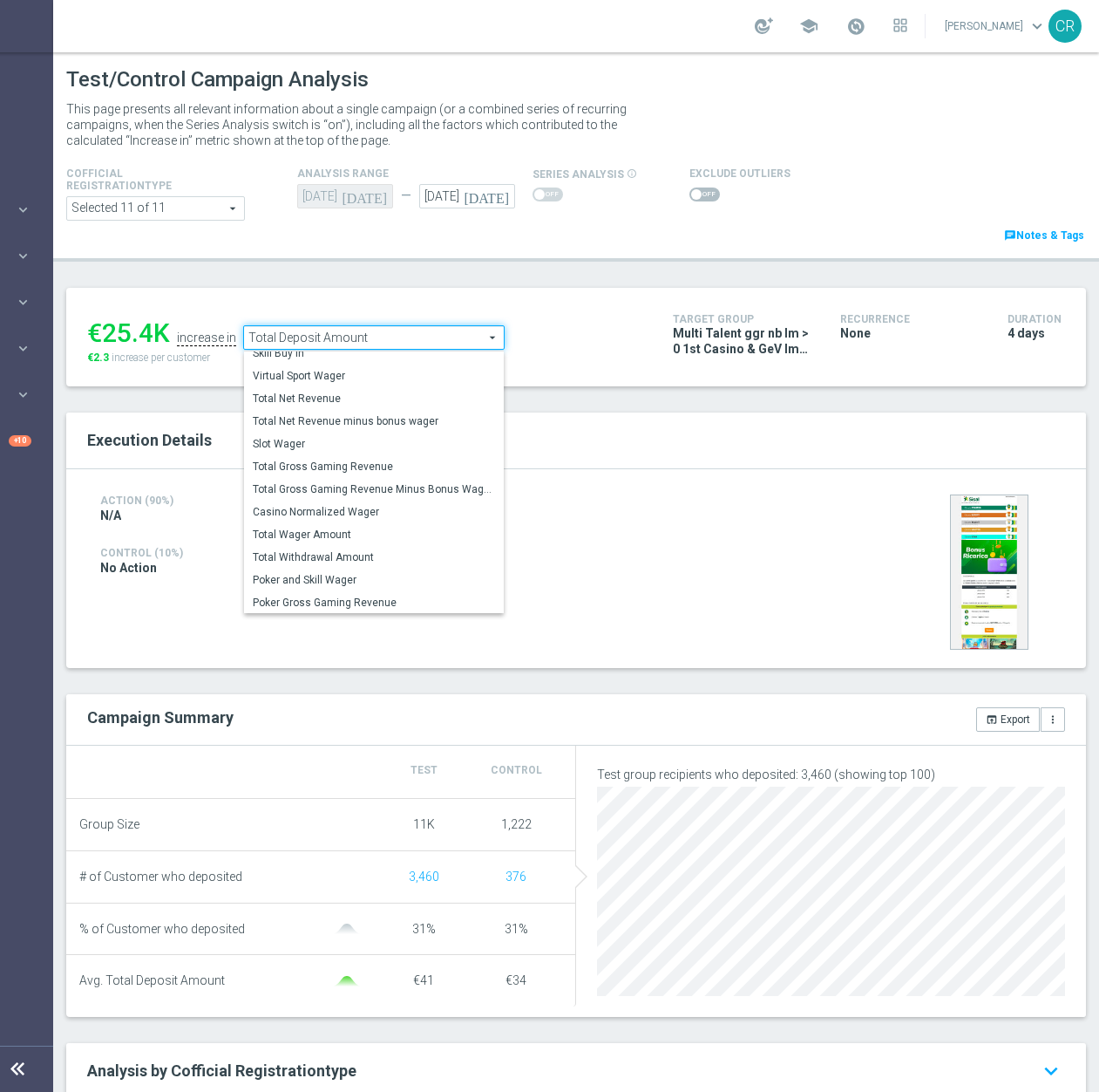
scroll to position [250, 0]
click at [407, 573] on span "Poker and Skill Wager" at bounding box center [374, 579] width 243 height 14
type input "Poker and Skill Wager"
